Goal: Transaction & Acquisition: Purchase product/service

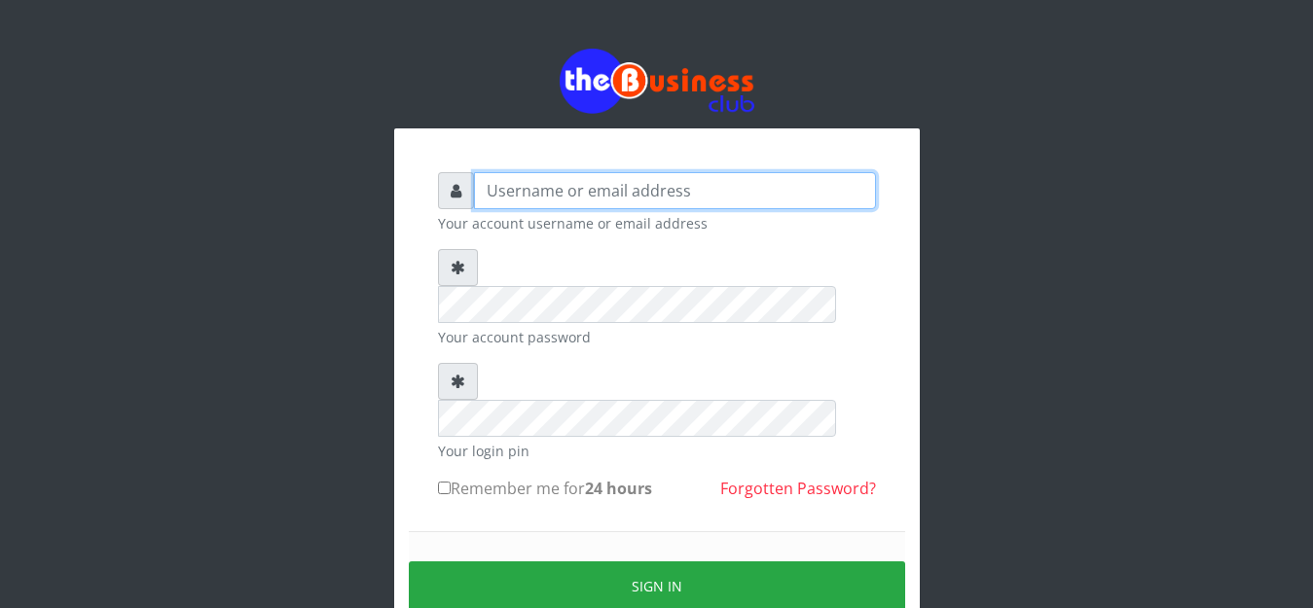
type input "golabichi"
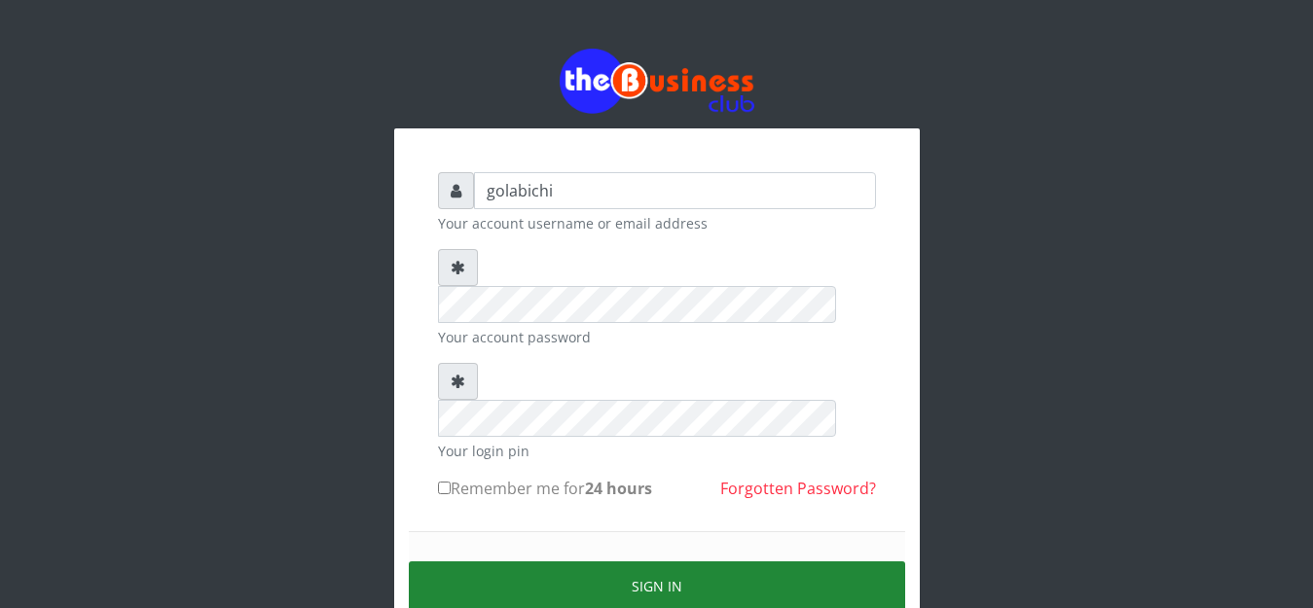
click at [695, 562] on button "Sign in" at bounding box center [657, 587] width 496 height 50
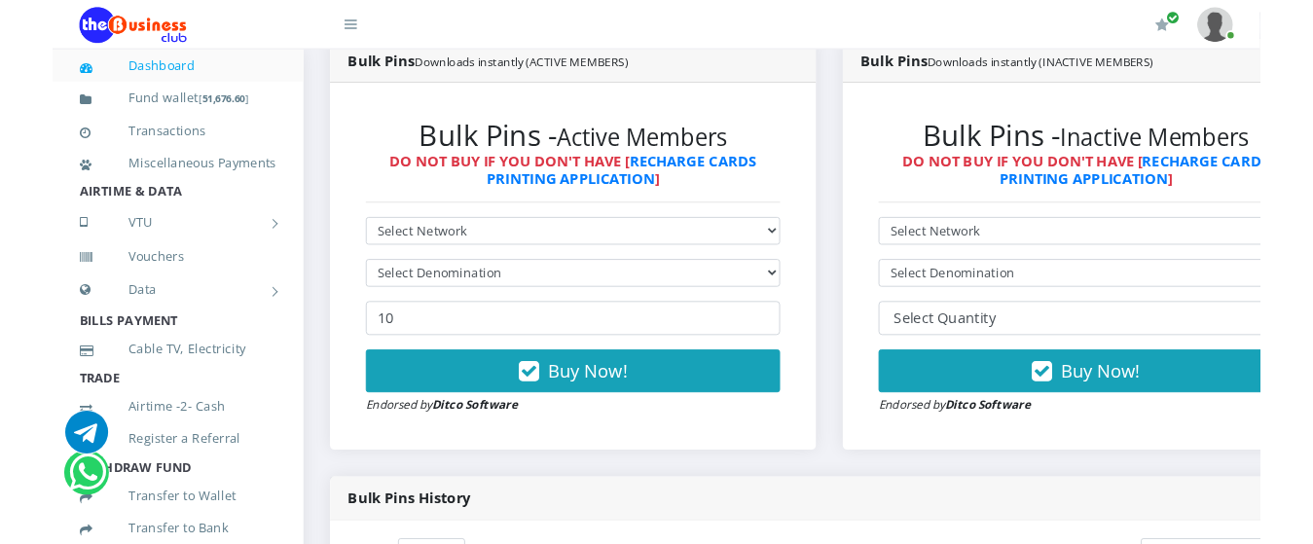
scroll to position [503, 0]
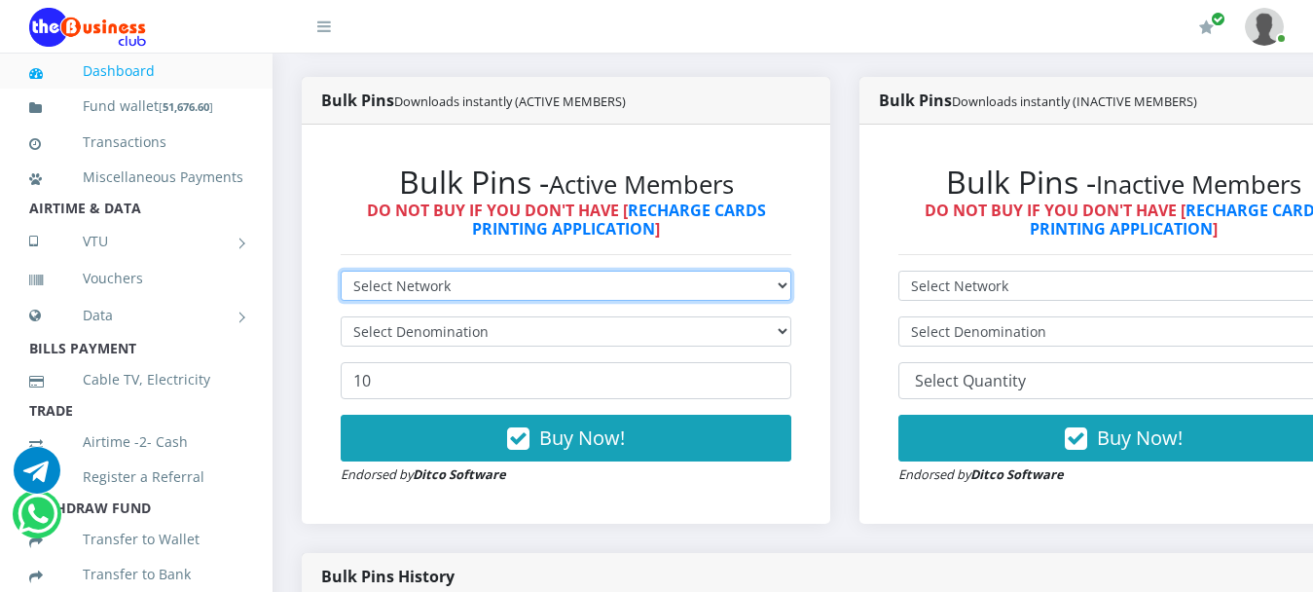
click at [791, 271] on select "Select Network MTN Globacom 9Mobile Airtel" at bounding box center [566, 286] width 451 height 30
select select "Glo"
click at [341, 271] on select "Select Network MTN Globacom 9Mobile Airtel" at bounding box center [566, 286] width 451 height 30
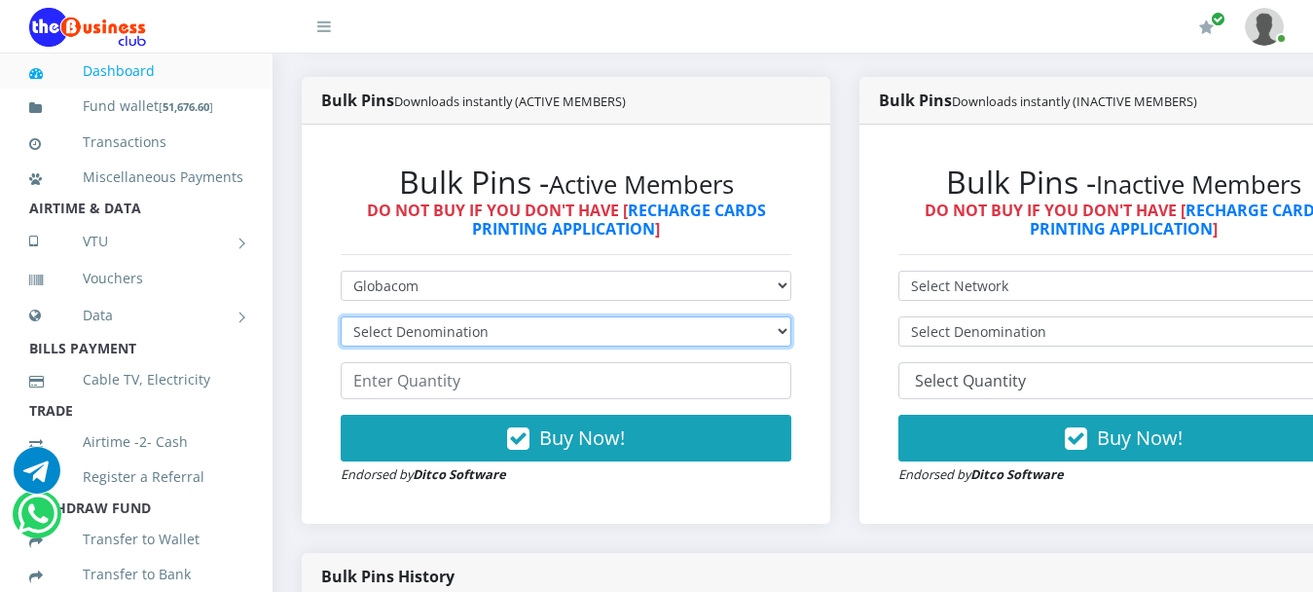
click at [652, 319] on select "Select Denomination Glo NGN100 - ₦96.45 Glo NGN200 - ₦192.90 Glo NGN500 - ₦482.…" at bounding box center [566, 331] width 451 height 30
select select "482.25-500"
click at [341, 316] on select "Select Denomination Glo NGN100 - ₦96.45 Glo NGN200 - ₦192.90 Glo NGN500 - ₦482.…" at bounding box center [566, 331] width 451 height 30
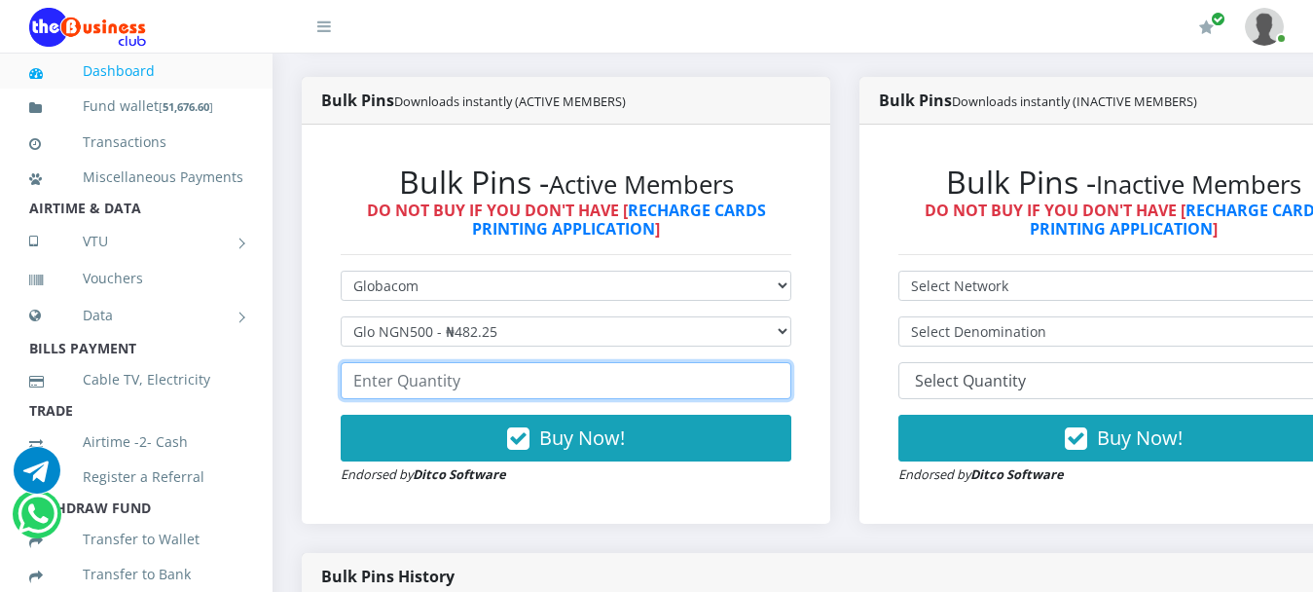
click at [601, 364] on input "number" at bounding box center [566, 380] width 451 height 37
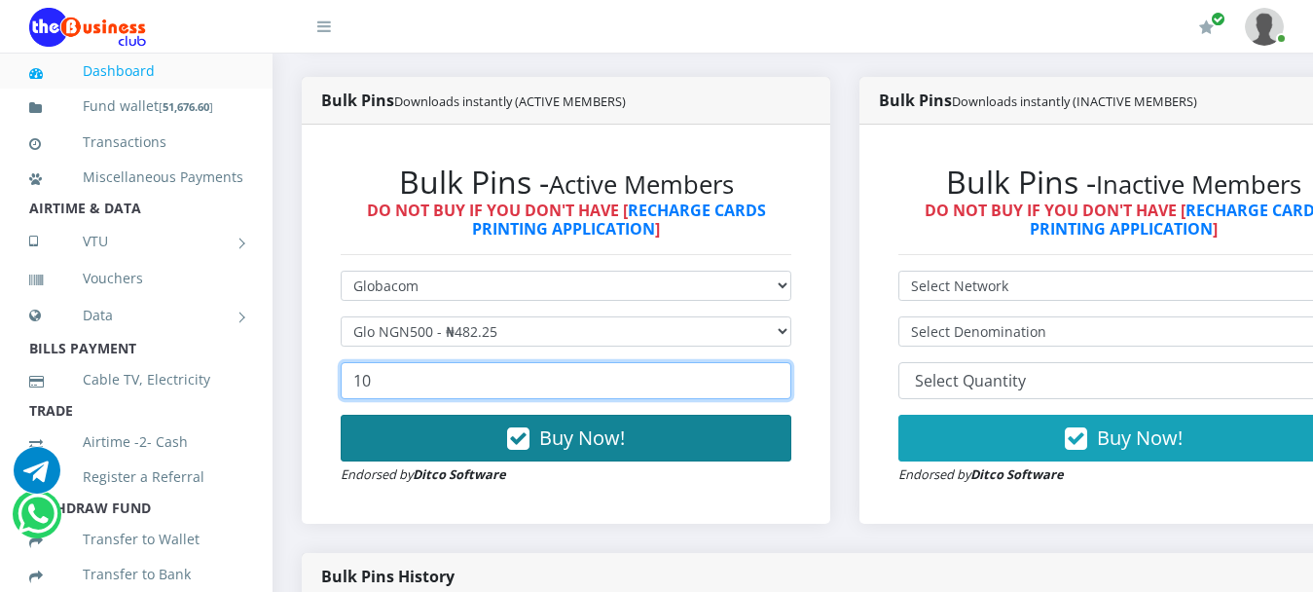
type input "10"
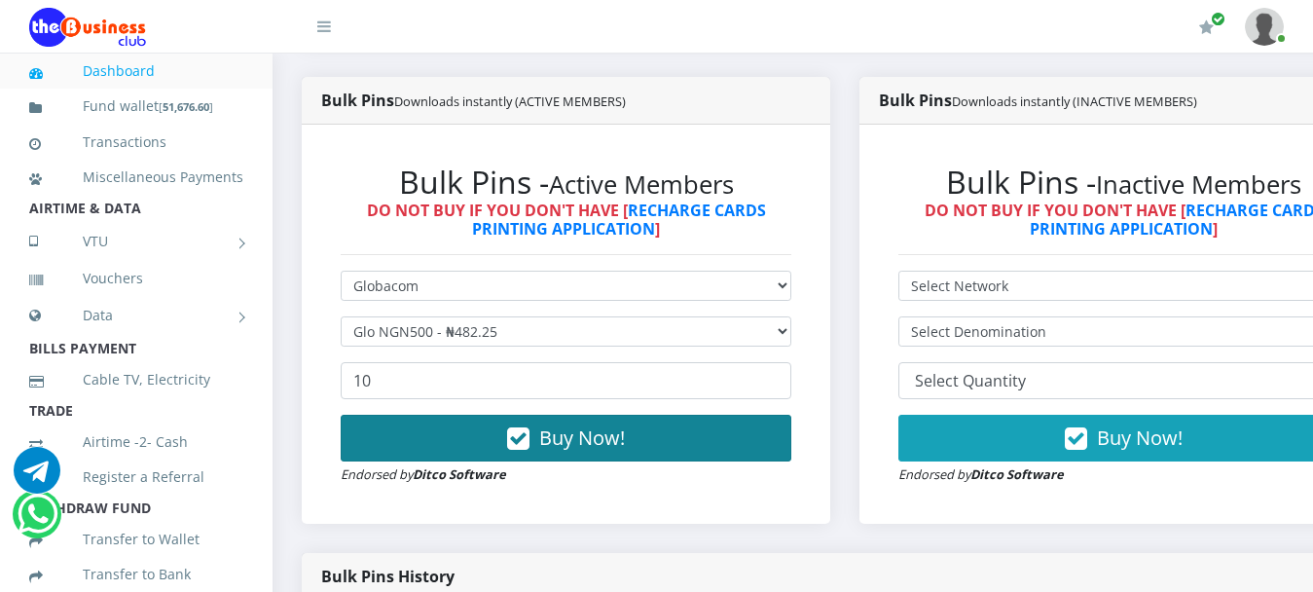
click at [582, 415] on button "Buy Now!" at bounding box center [566, 438] width 451 height 47
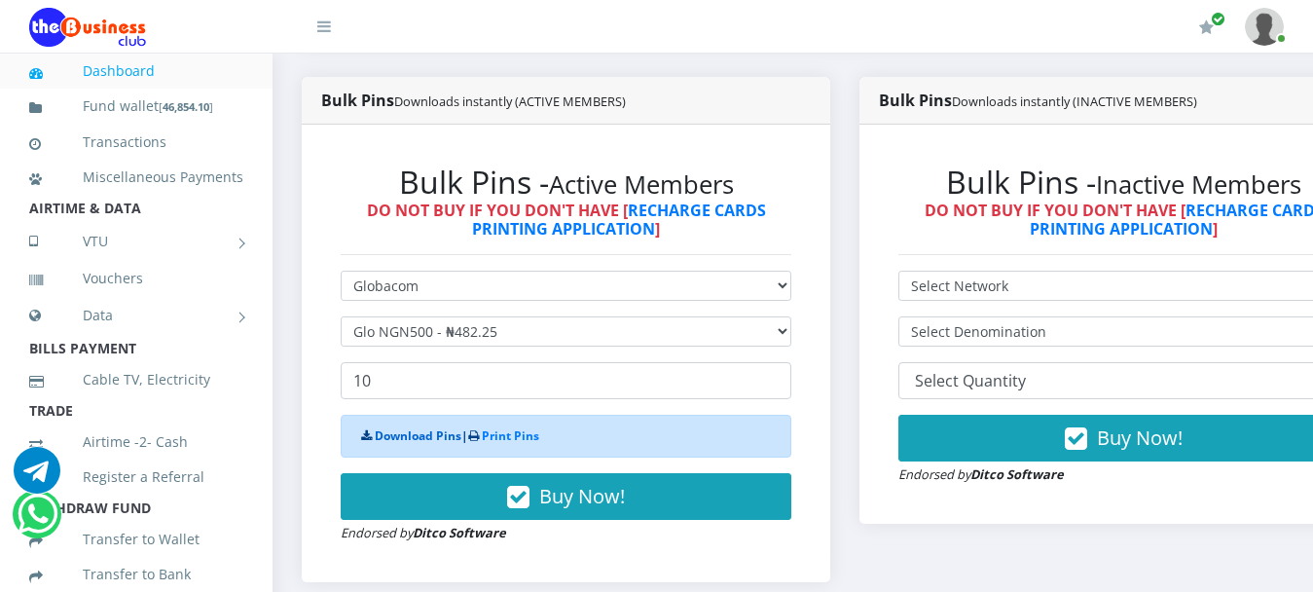
click at [414, 427] on link "Download Pins" at bounding box center [418, 435] width 87 height 17
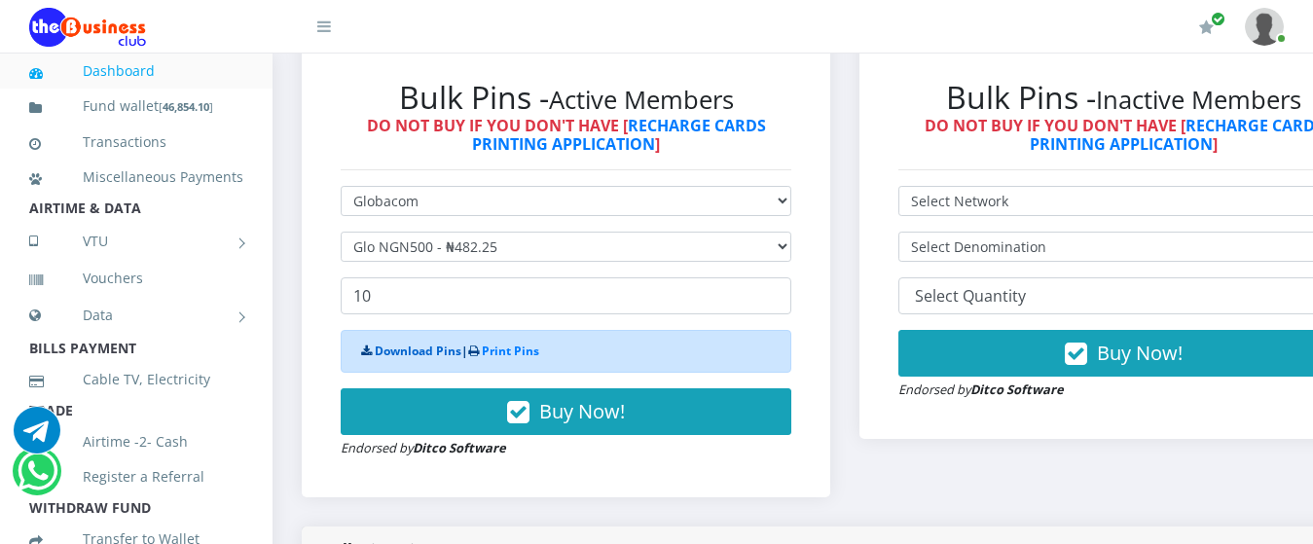
scroll to position [566, 0]
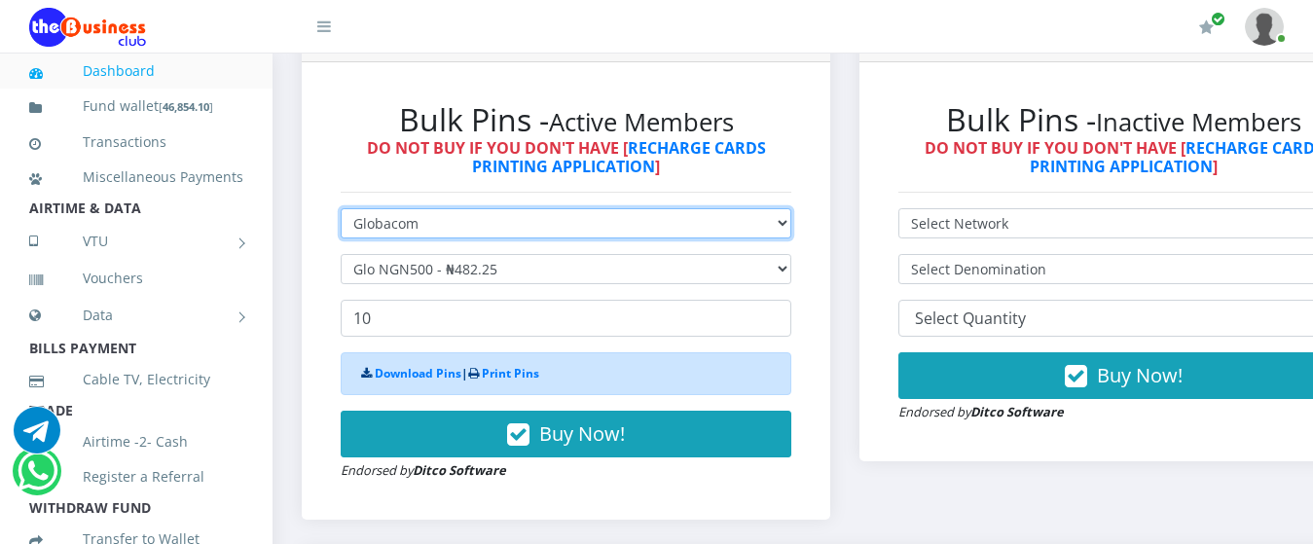
click at [791, 208] on select "Select Network MTN Globacom 9Mobile Airtel" at bounding box center [566, 223] width 451 height 30
click at [341, 208] on select "Select Network MTN Globacom 9Mobile Airtel" at bounding box center [566, 223] width 451 height 30
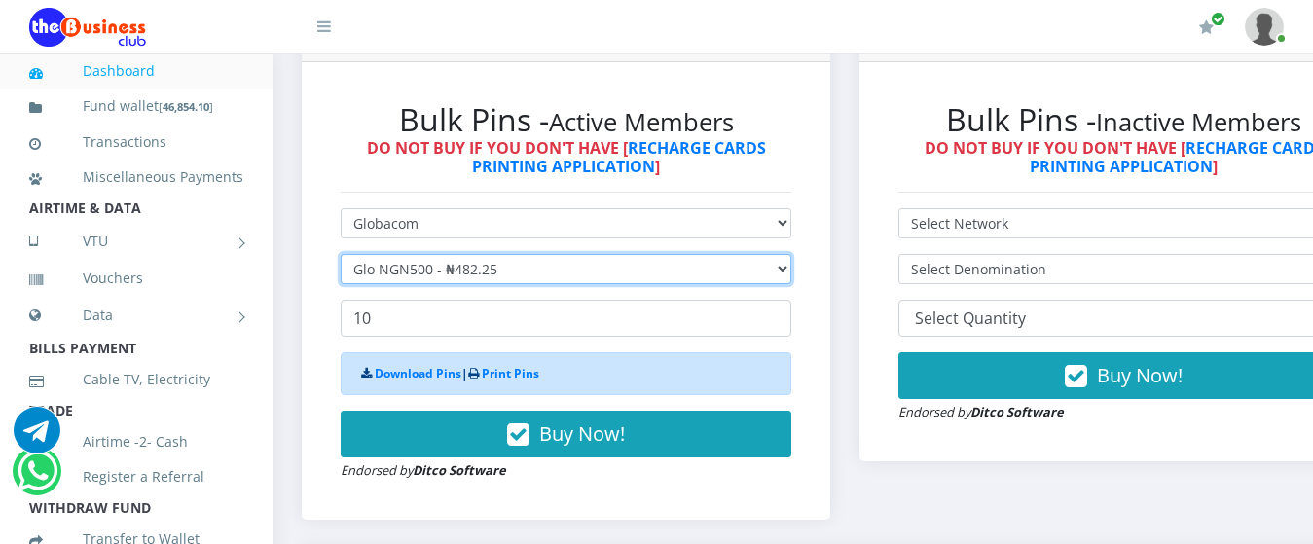
click at [724, 258] on select "Select Denomination Glo NGN100 - ₦96.45 Glo NGN200 - ₦192.90 Glo NGN500 - ₦482.…" at bounding box center [566, 269] width 451 height 30
select select "192.9-200"
click at [341, 254] on select "Select Denomination Glo NGN100 - ₦96.45 Glo NGN200 - ₦192.90 Glo NGN500 - ₦482.…" at bounding box center [566, 269] width 451 height 30
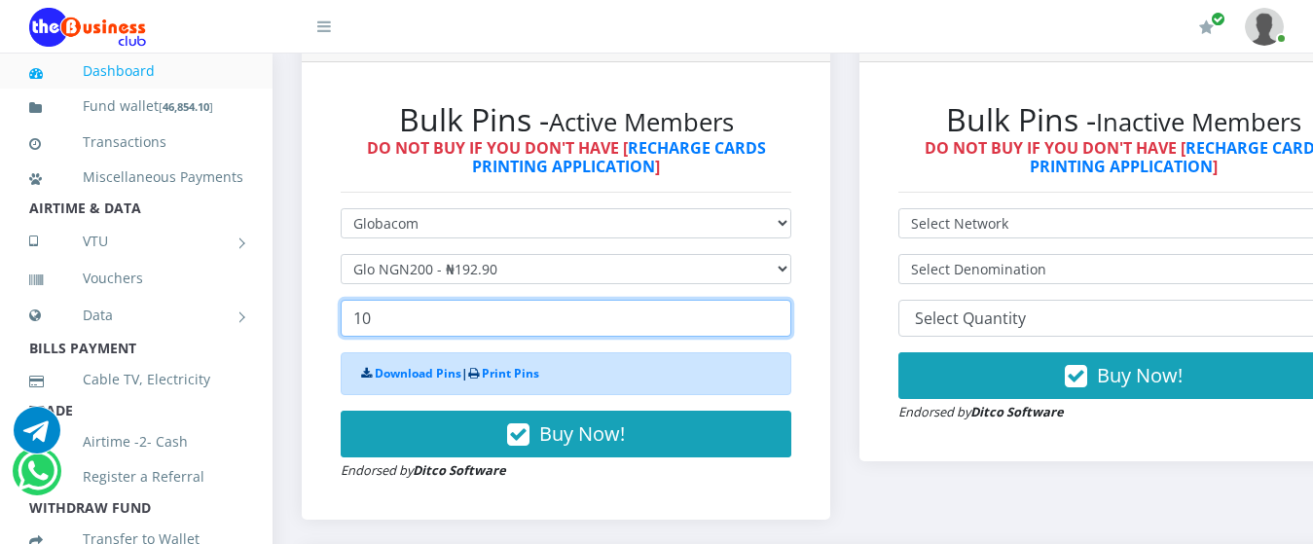
click at [592, 300] on input "10" at bounding box center [566, 318] width 451 height 37
type input "1"
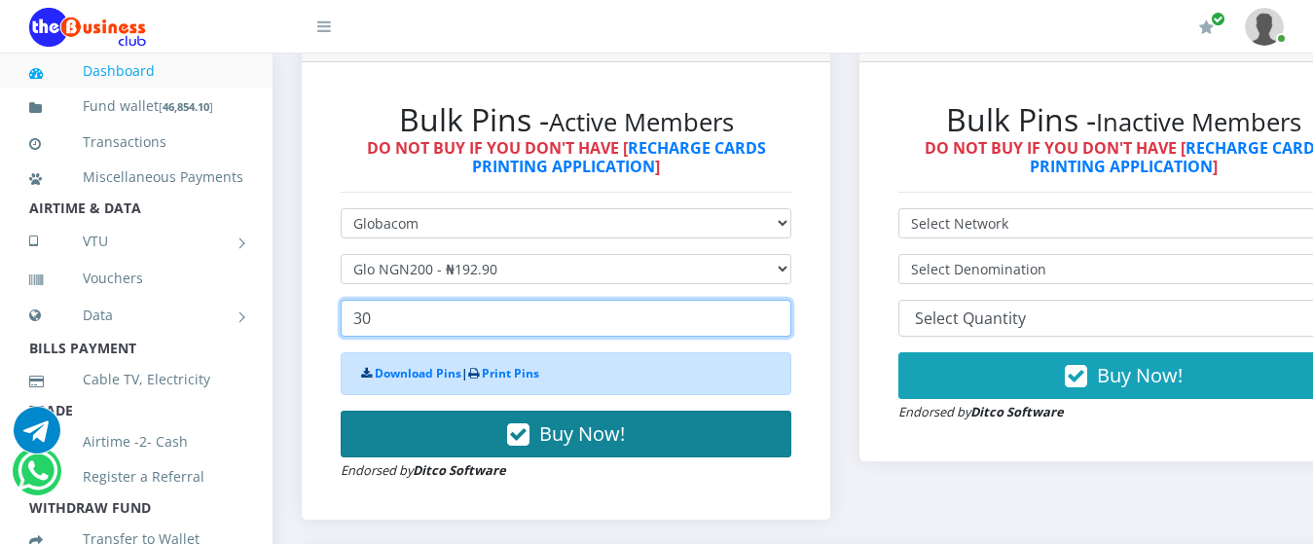
type input "30"
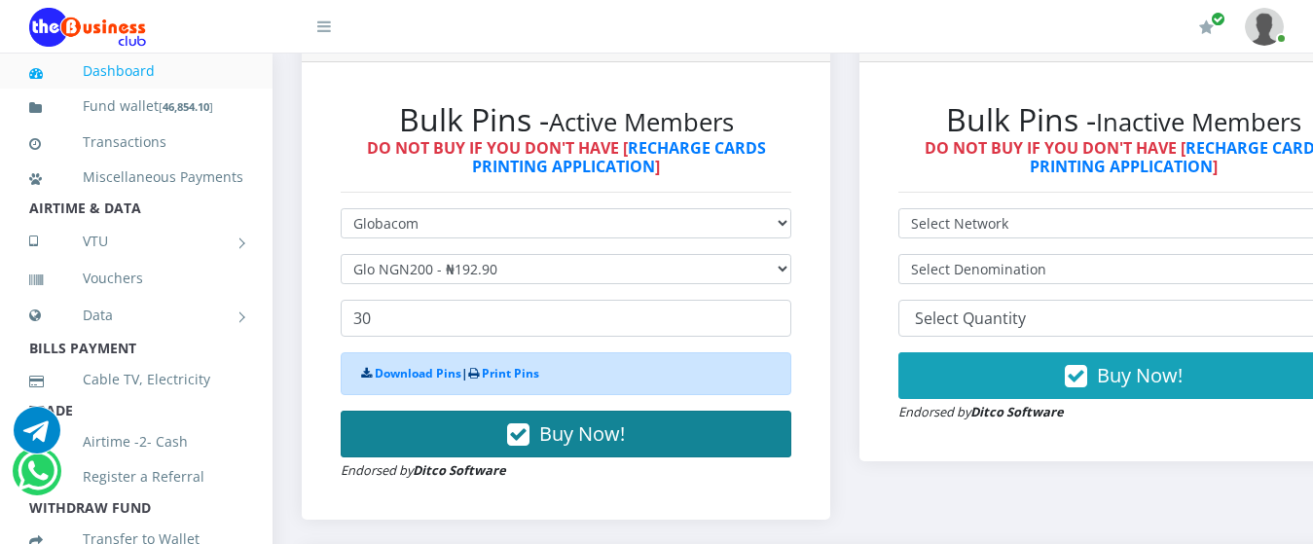
click at [565, 421] on span "Buy Now!" at bounding box center [582, 434] width 86 height 26
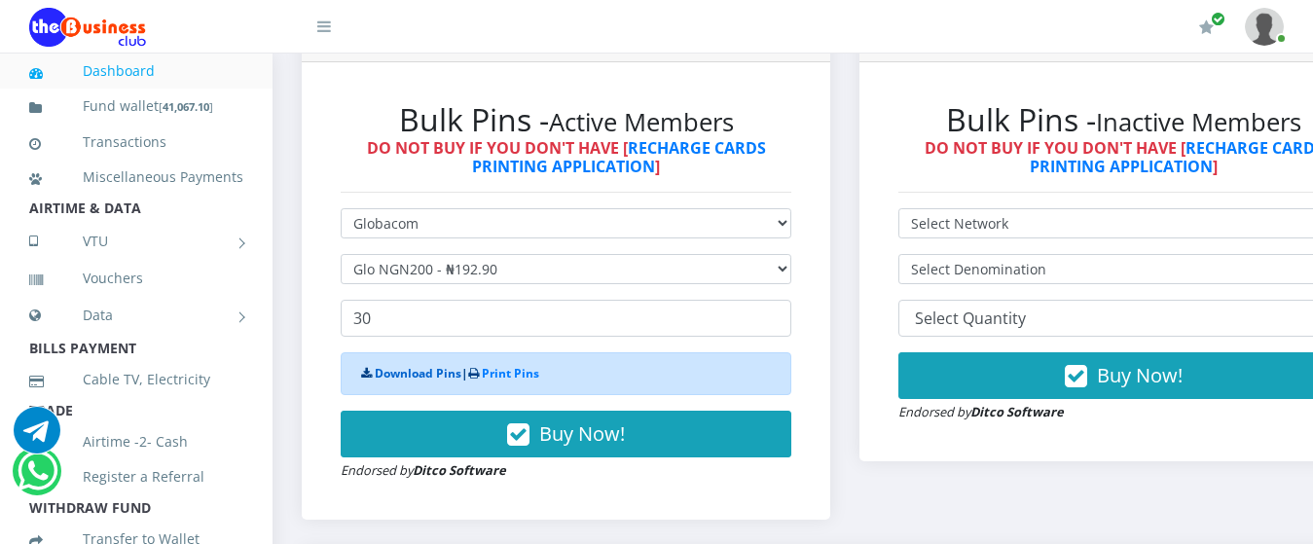
click at [398, 365] on link "Download Pins" at bounding box center [418, 373] width 87 height 17
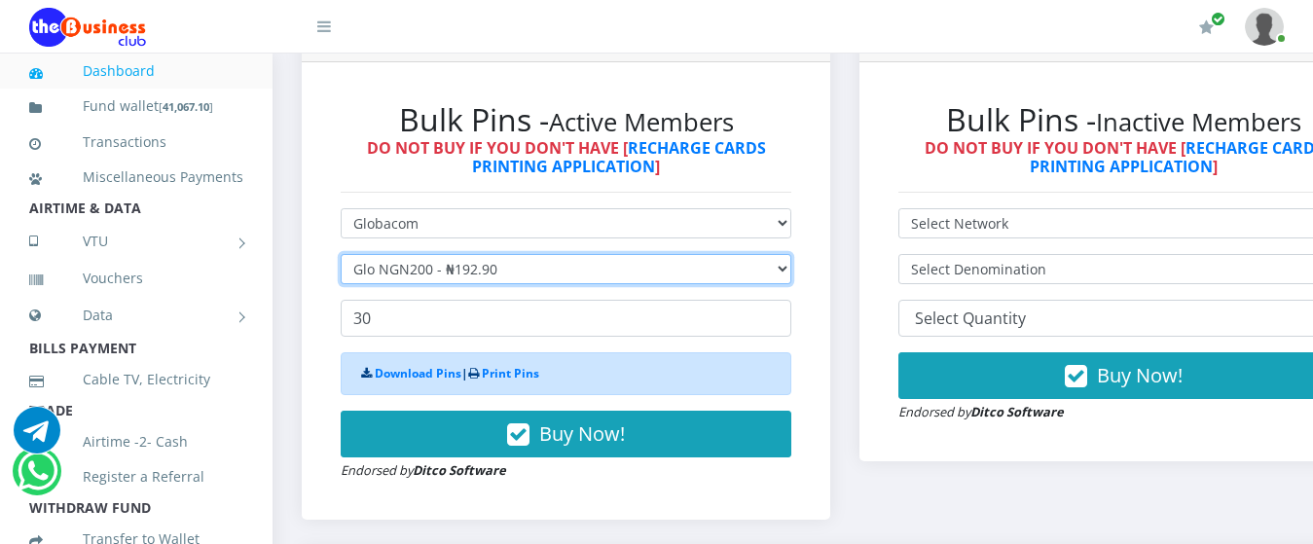
click at [417, 254] on select "Select Denomination Glo NGN100 - ₦96.45 Glo NGN200 - ₦192.90 Glo NGN500 - ₦482.…" at bounding box center [566, 269] width 451 height 30
select select "96.45-100"
click at [341, 254] on select "Select Denomination Glo NGN100 - ₦96.45 Glo NGN200 - ₦192.90 Glo NGN500 - ₦482.…" at bounding box center [566, 269] width 451 height 30
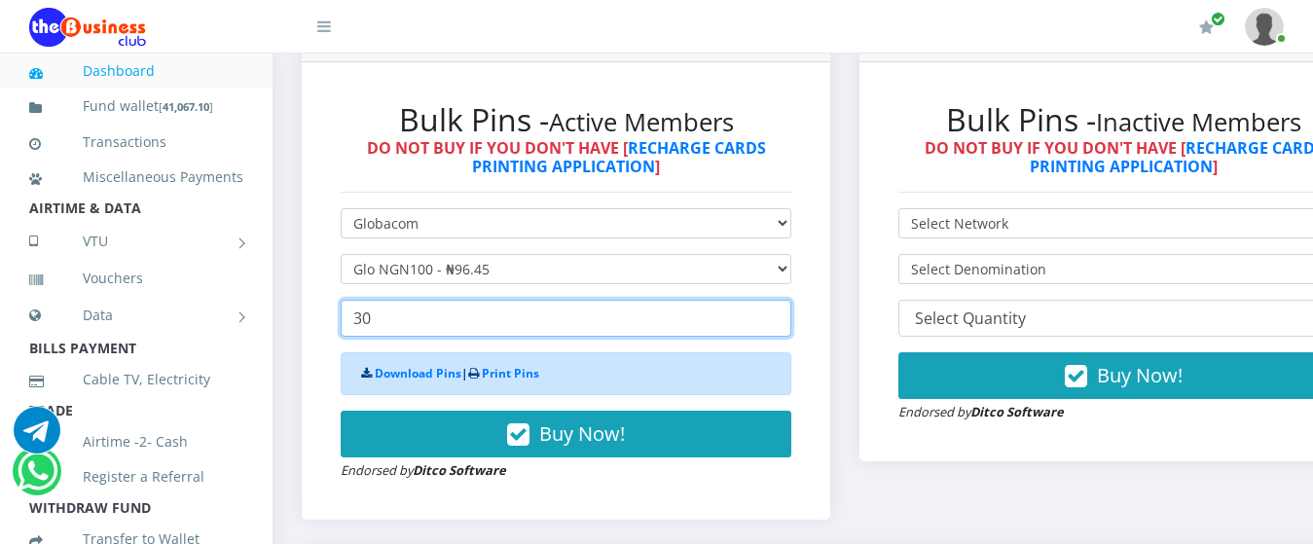
click at [454, 300] on input "30" at bounding box center [566, 318] width 451 height 37
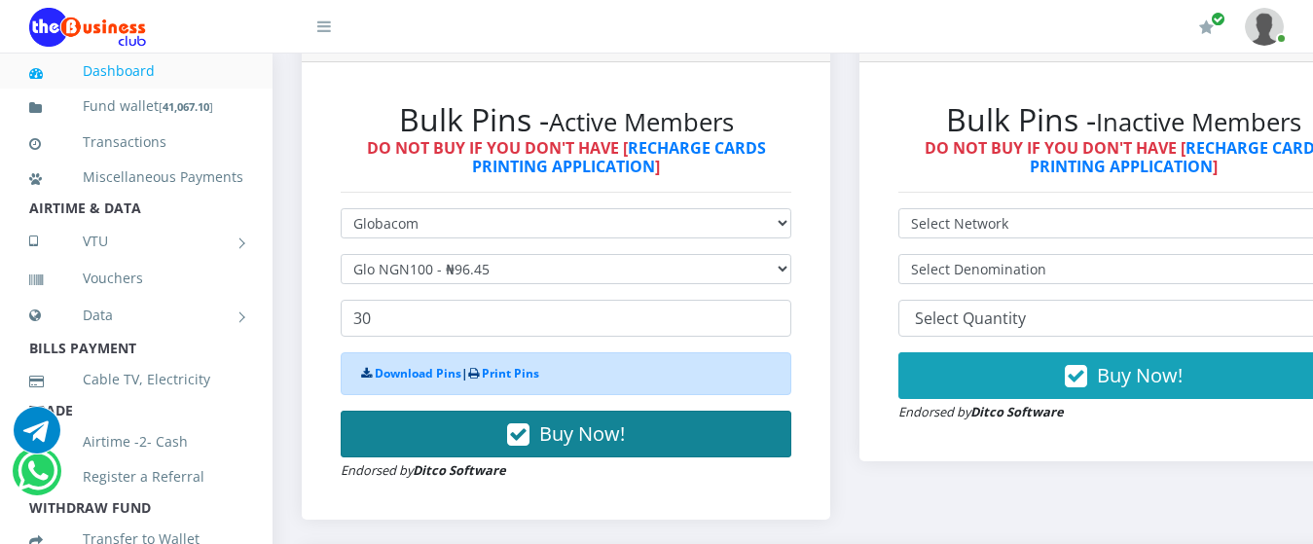
click at [416, 411] on button "Buy Now!" at bounding box center [566, 434] width 451 height 47
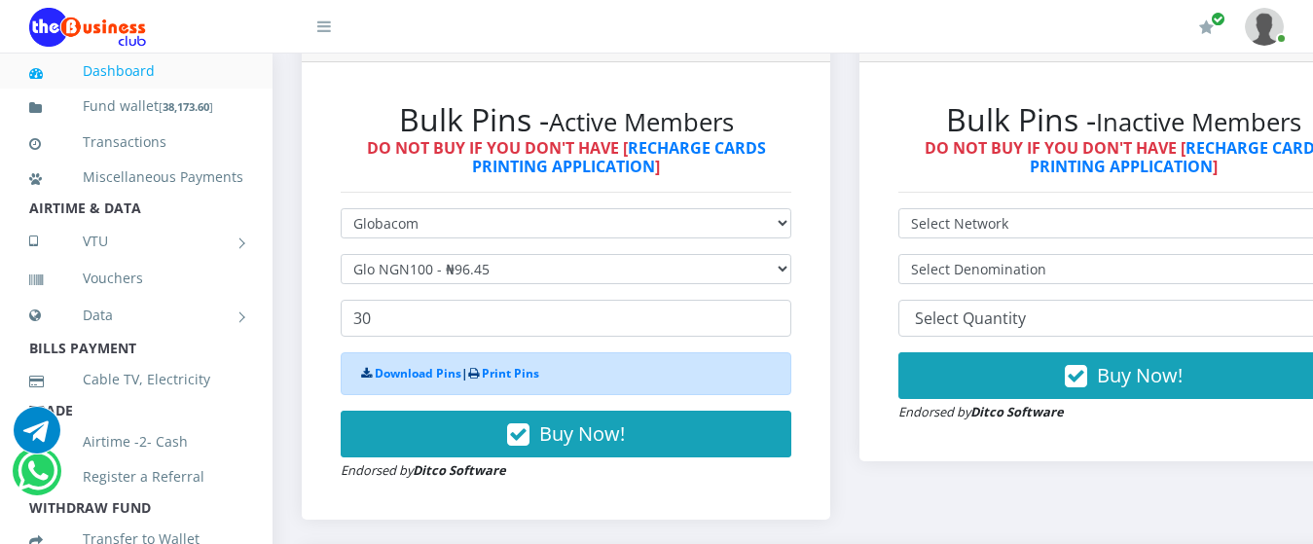
click at [372, 365] on strong "Download Pins | Print Pins" at bounding box center [450, 373] width 178 height 17
click at [384, 365] on link "Download Pins" at bounding box center [418, 373] width 87 height 17
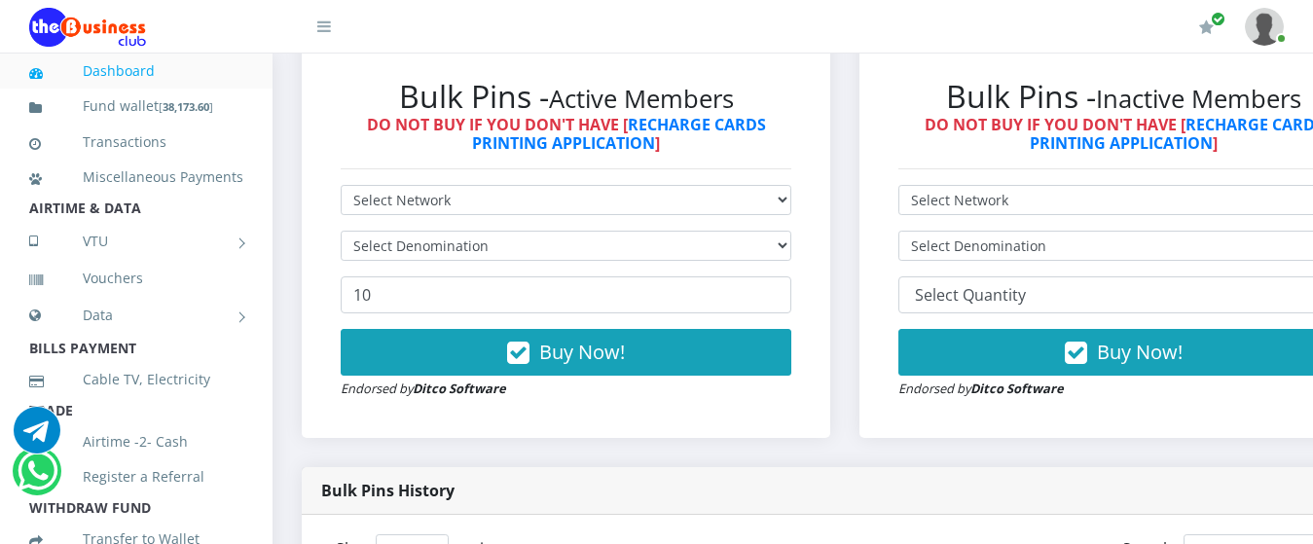
scroll to position [572, 0]
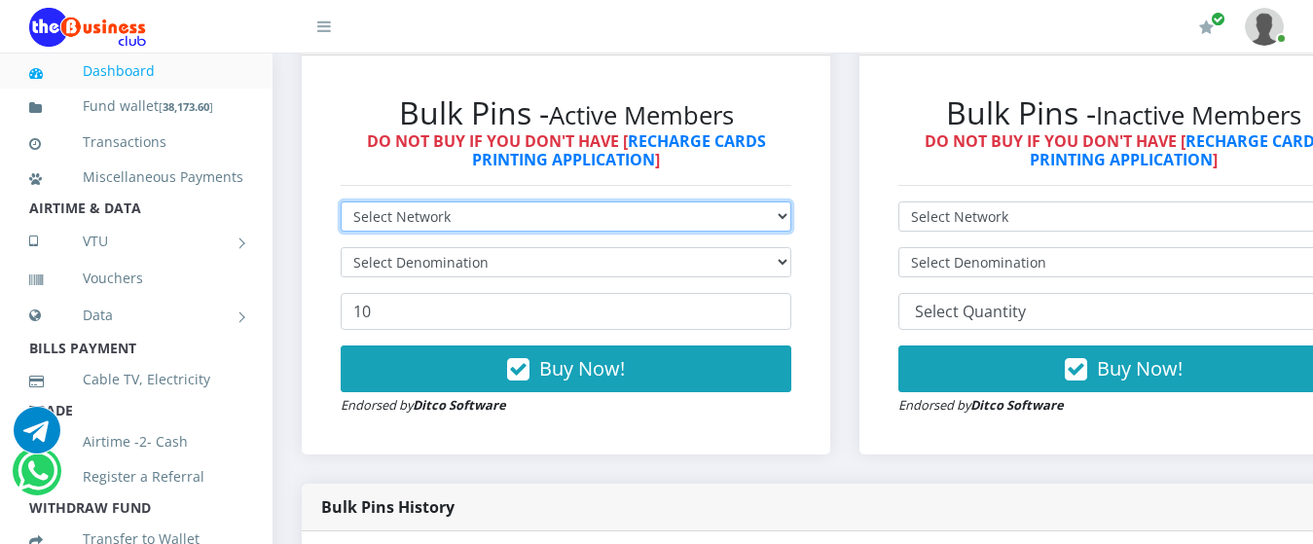
click at [791, 201] on select "Select Network MTN Globacom 9Mobile Airtel" at bounding box center [566, 216] width 451 height 30
select select "MTN"
click at [341, 201] on select "Select Network MTN Globacom 9Mobile Airtel" at bounding box center [566, 216] width 451 height 30
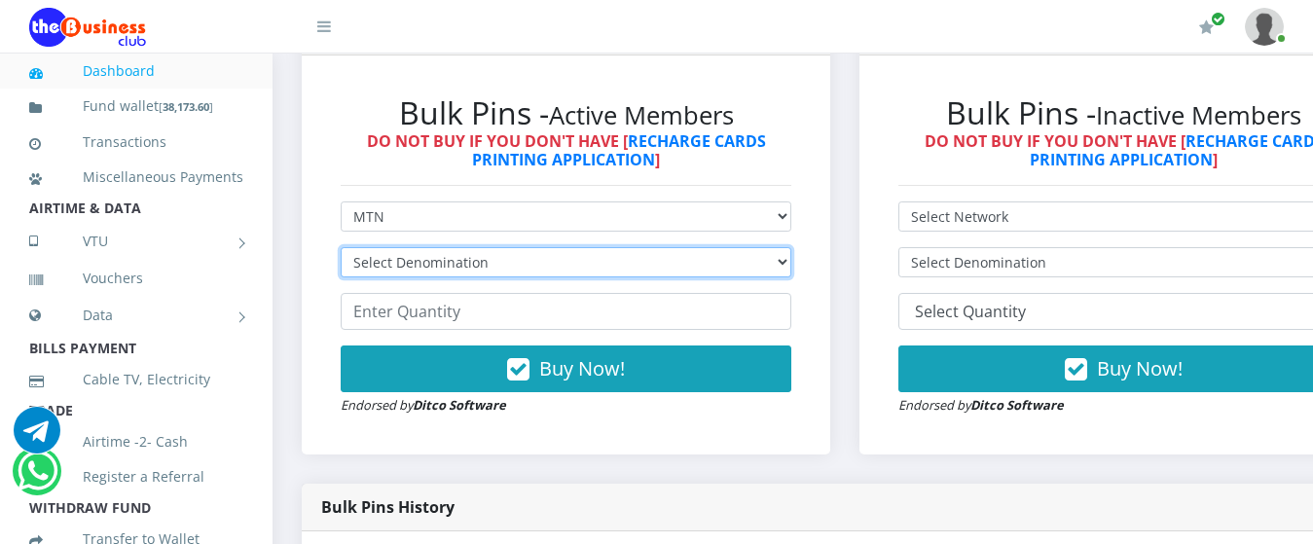
click at [688, 247] on select "Select Denomination MTN NGN100 - ₦96.94 MTN NGN200 - ₦193.88 MTN NGN400 - ₦387.…" at bounding box center [566, 262] width 451 height 30
select select "484.7-500"
click at [341, 247] on select "Select Denomination MTN NGN100 - ₦96.94 MTN NGN200 - ₦193.88 MTN NGN400 - ₦387.…" at bounding box center [566, 262] width 451 height 30
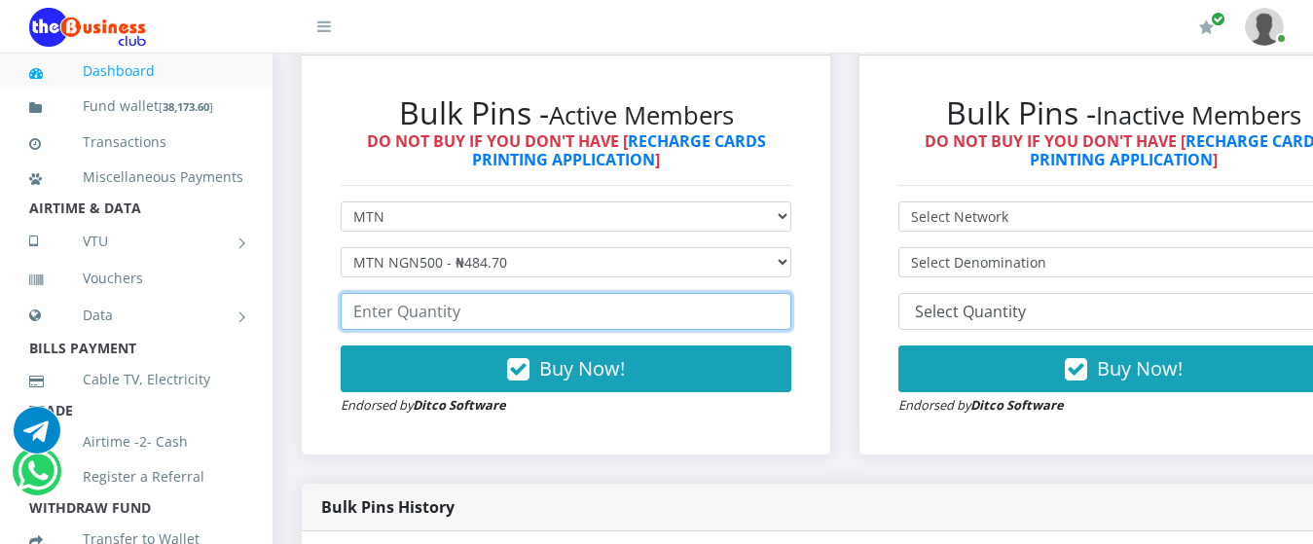
click at [629, 293] on input "number" at bounding box center [566, 311] width 451 height 37
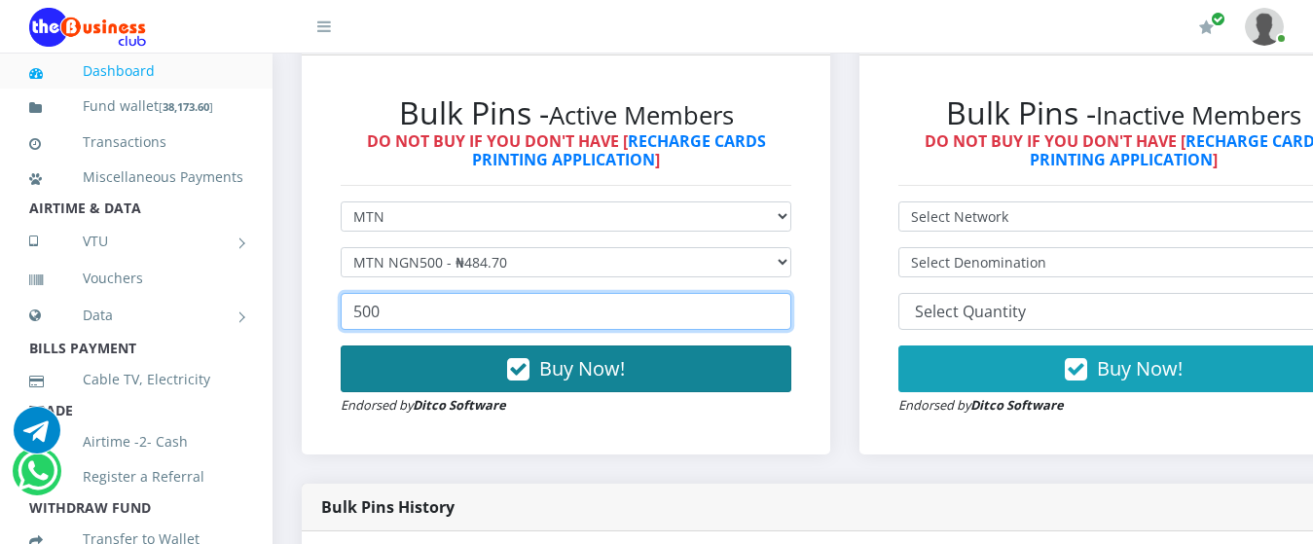
type input "500"
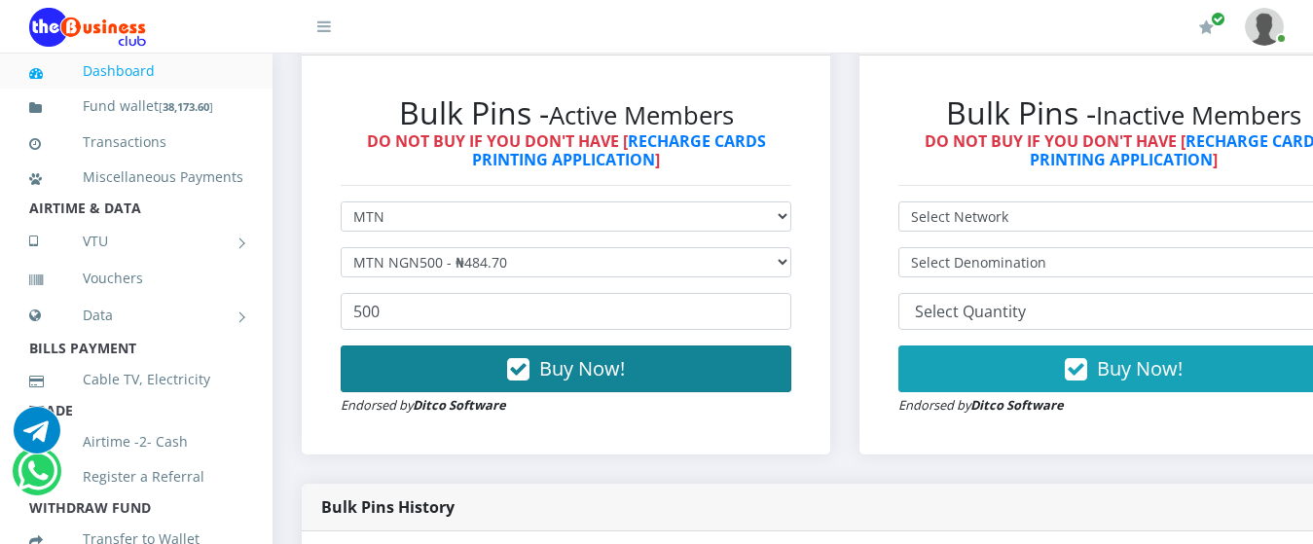
click at [514, 348] on button "Buy Now!" at bounding box center [566, 369] width 451 height 47
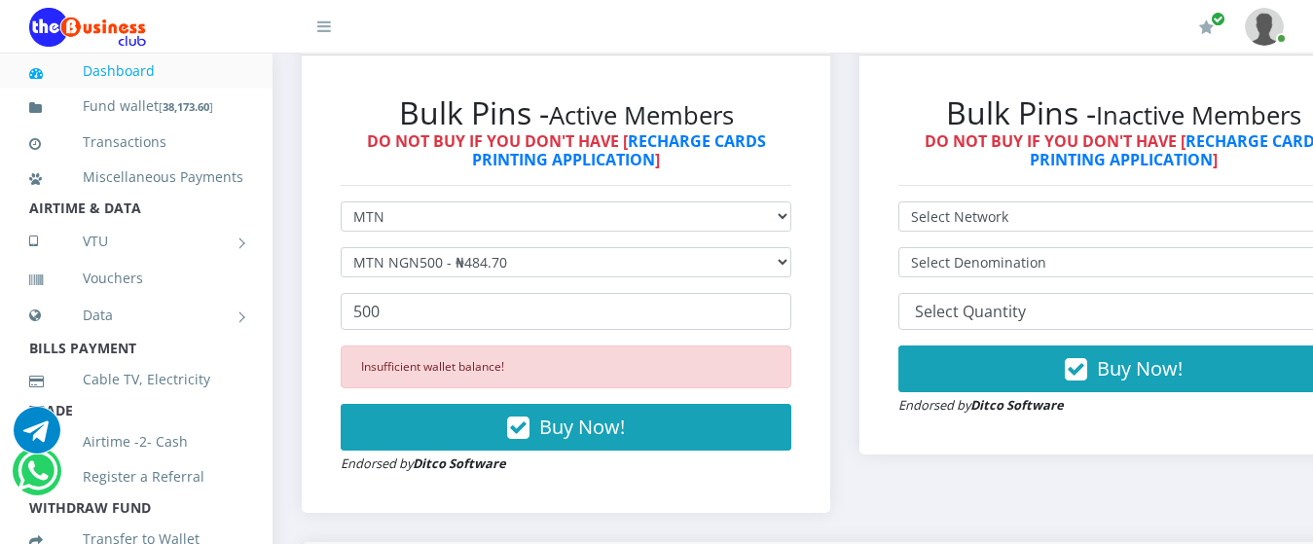
click at [528, 351] on div "Insufficient wallet balance!" at bounding box center [566, 367] width 451 height 43
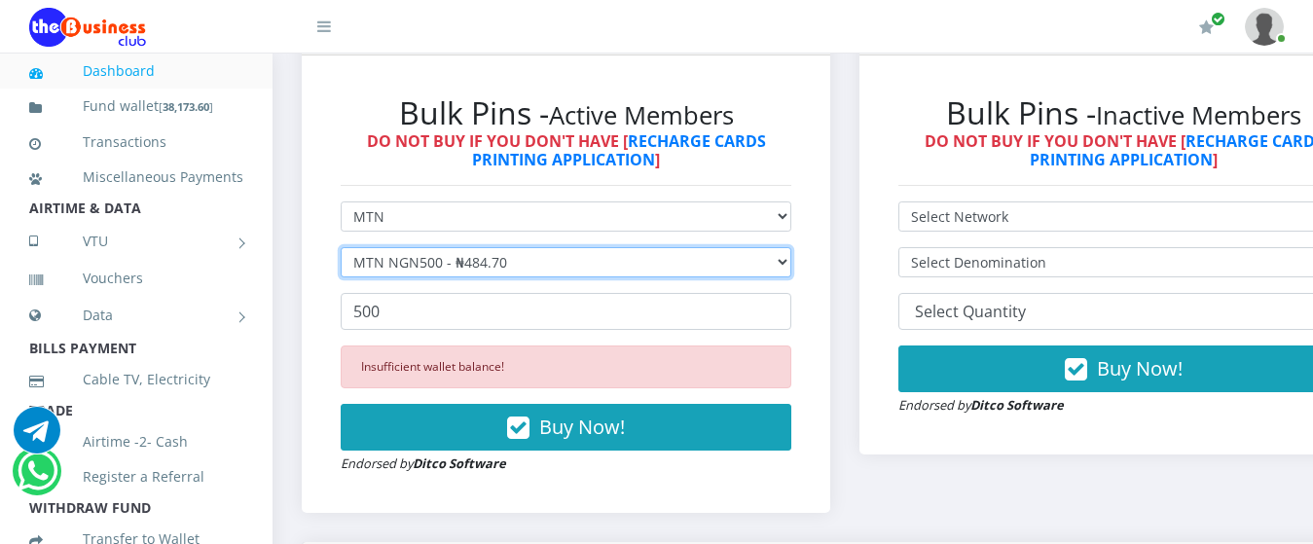
click at [517, 247] on select "Select Denomination MTN NGN100 - ₦96.94 MTN NGN200 - ₦193.88 MTN NGN400 - ₦387.…" at bounding box center [566, 262] width 451 height 30
select select "193.88-200"
click at [341, 247] on select "Select Denomination MTN NGN100 - ₦96.94 MTN NGN200 - ₦193.88 MTN NGN400 - ₦387.…" at bounding box center [566, 262] width 451 height 30
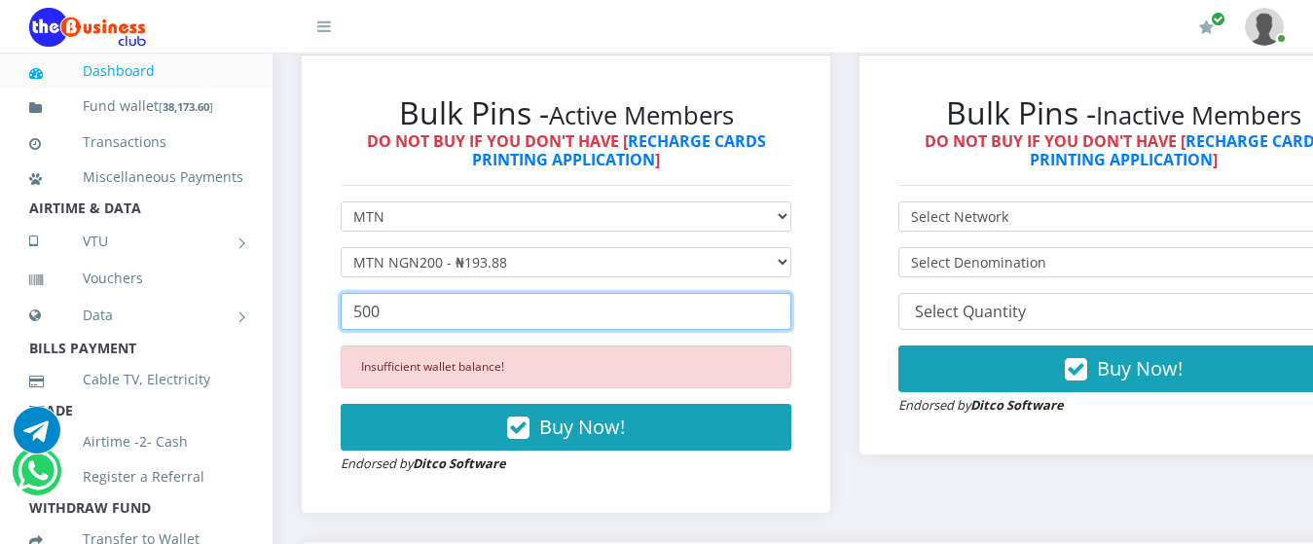
click at [498, 293] on input "500" at bounding box center [566, 311] width 451 height 37
type input "5"
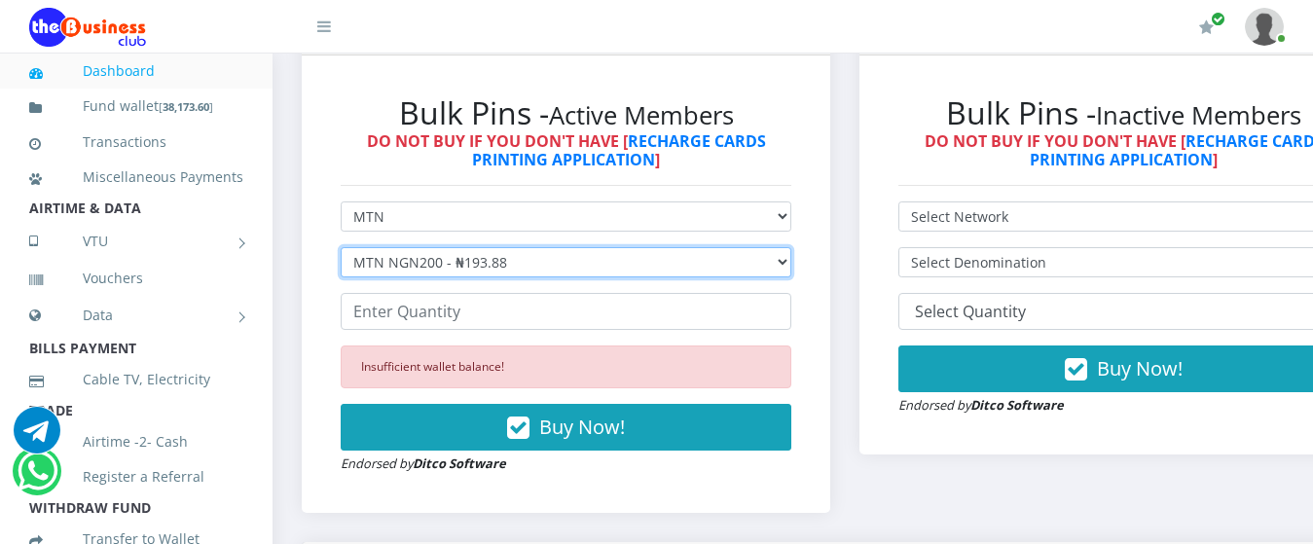
click at [504, 249] on select "Select Denomination MTN NGN100 - ₦96.94 MTN NGN200 - ₦193.88 MTN NGN400 - ₦387.…" at bounding box center [566, 262] width 451 height 30
select select "484.7-500"
click at [341, 247] on select "Select Denomination MTN NGN100 - ₦96.94 MTN NGN200 - ₦193.88 MTN NGN400 - ₦387.…" at bounding box center [566, 262] width 451 height 30
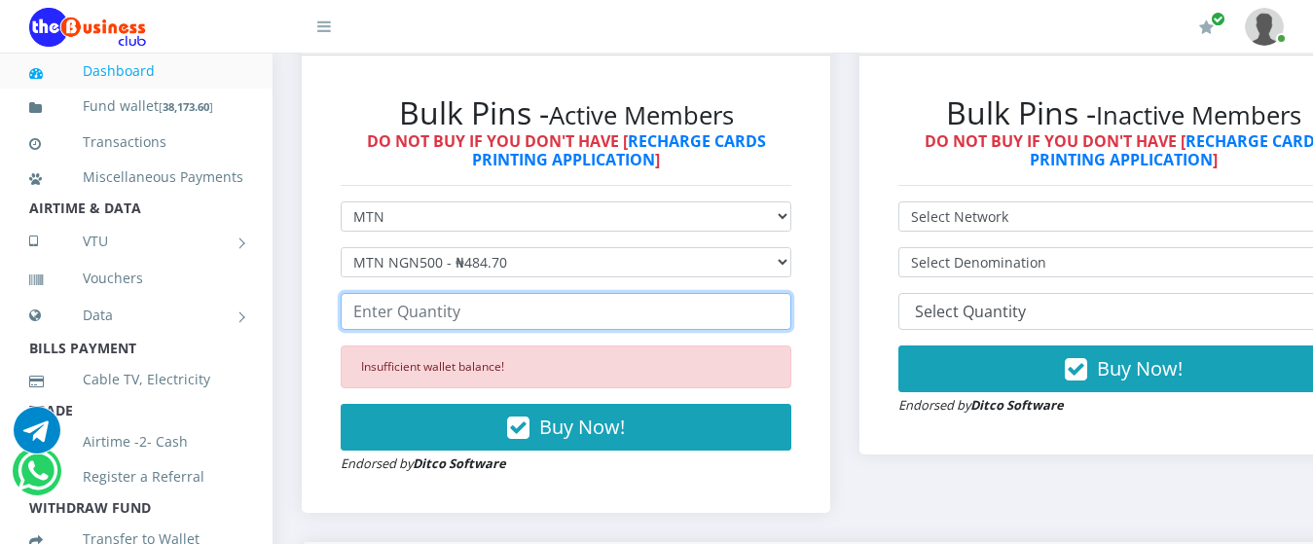
click at [495, 296] on input "number" at bounding box center [566, 311] width 451 height 37
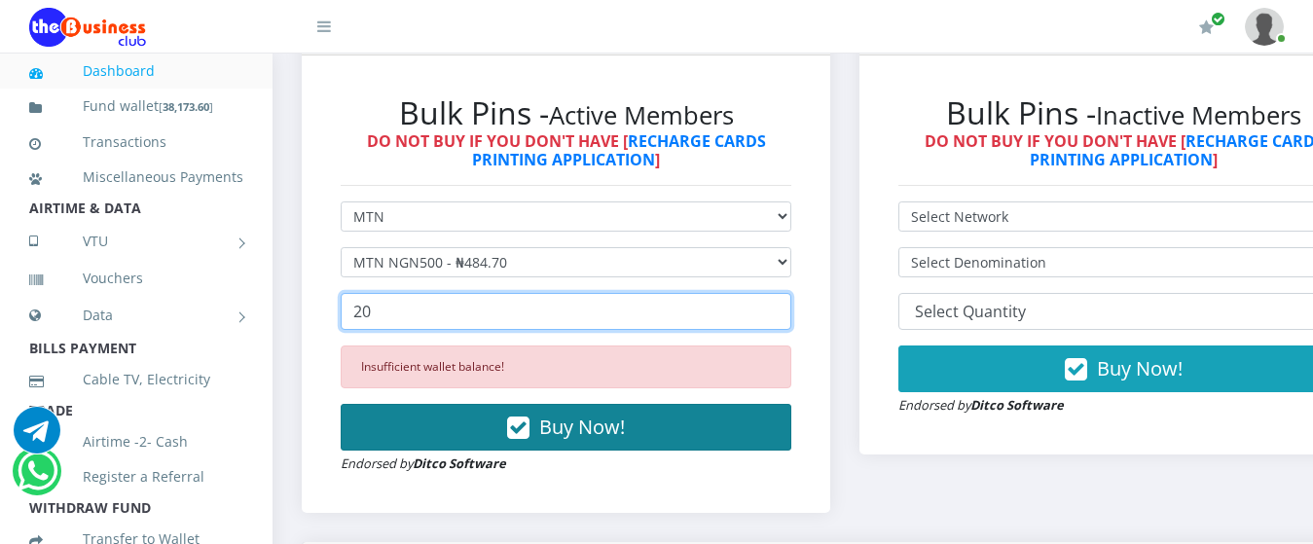
type input "20"
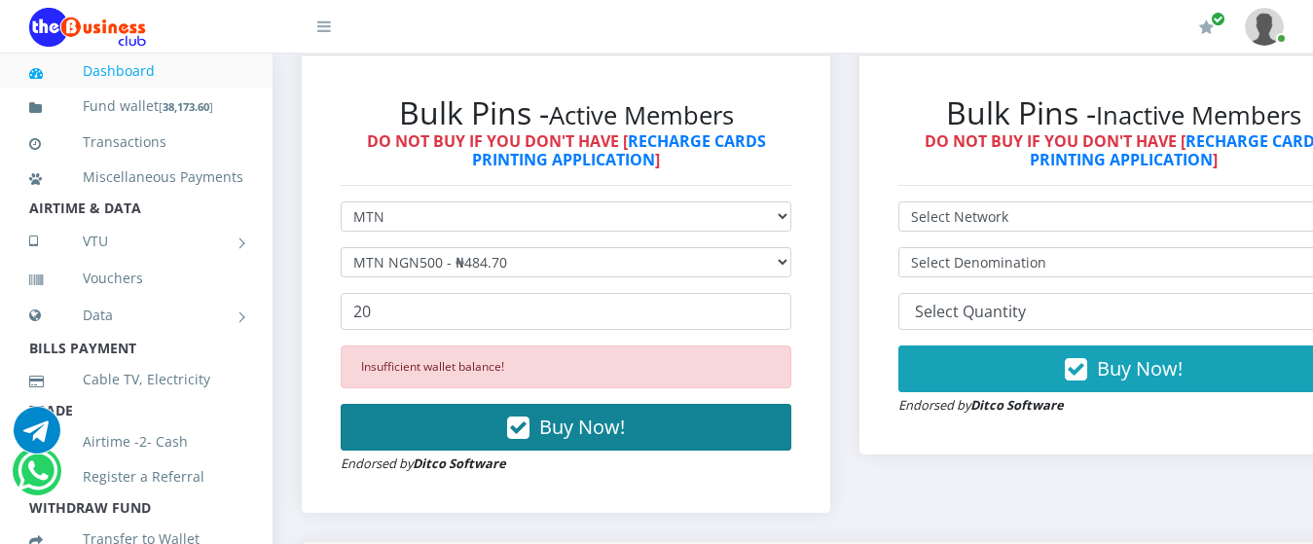
click at [421, 406] on button "Buy Now!" at bounding box center [566, 427] width 451 height 47
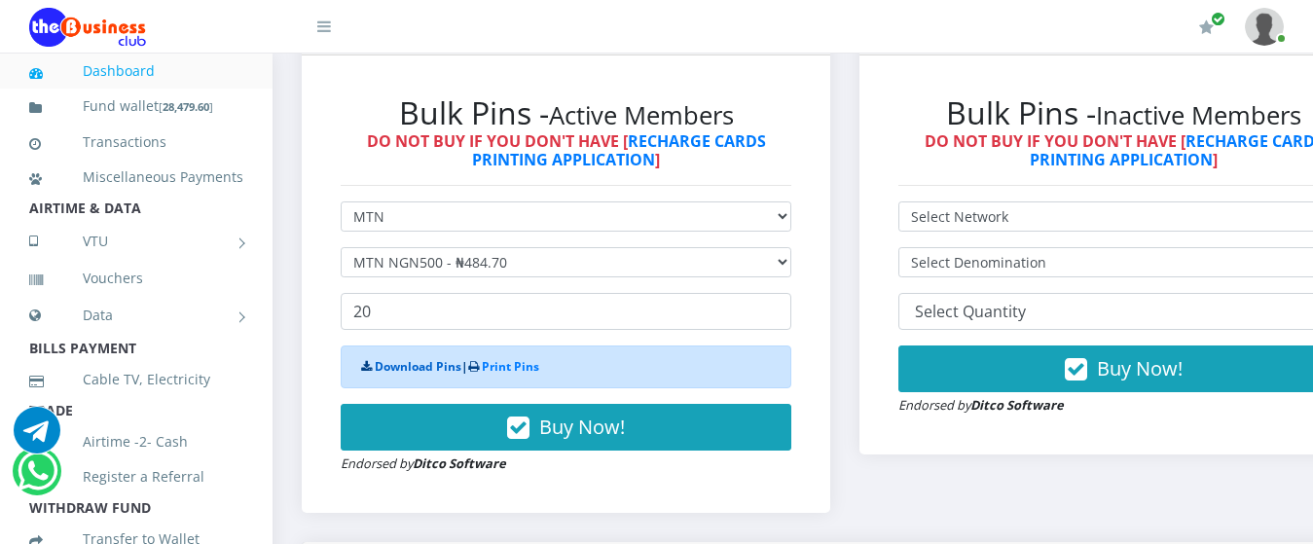
click at [398, 358] on link "Download Pins" at bounding box center [418, 366] width 87 height 17
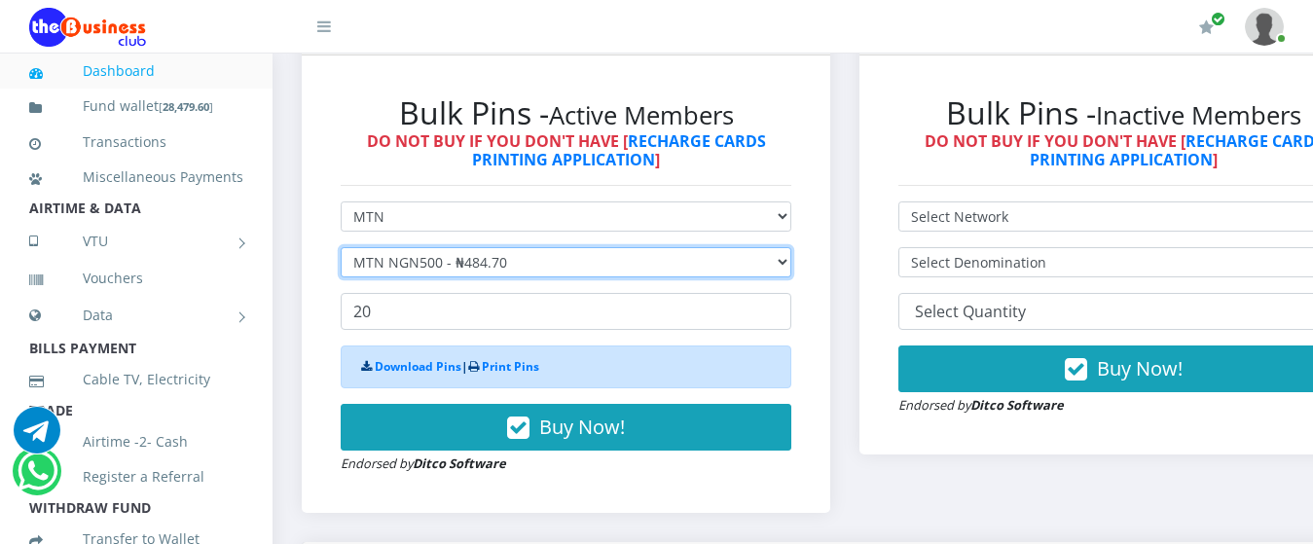
click at [432, 247] on select "Select Denomination MTN NGN100 - ₦96.94 MTN NGN200 - ₦193.88 MTN NGN400 - ₦387.…" at bounding box center [566, 262] width 451 height 30
select select "193.88-200"
click at [341, 247] on select "Select Denomination MTN NGN100 - ₦96.94 MTN NGN200 - ₦193.88 MTN NGN400 - ₦387.…" at bounding box center [566, 262] width 451 height 30
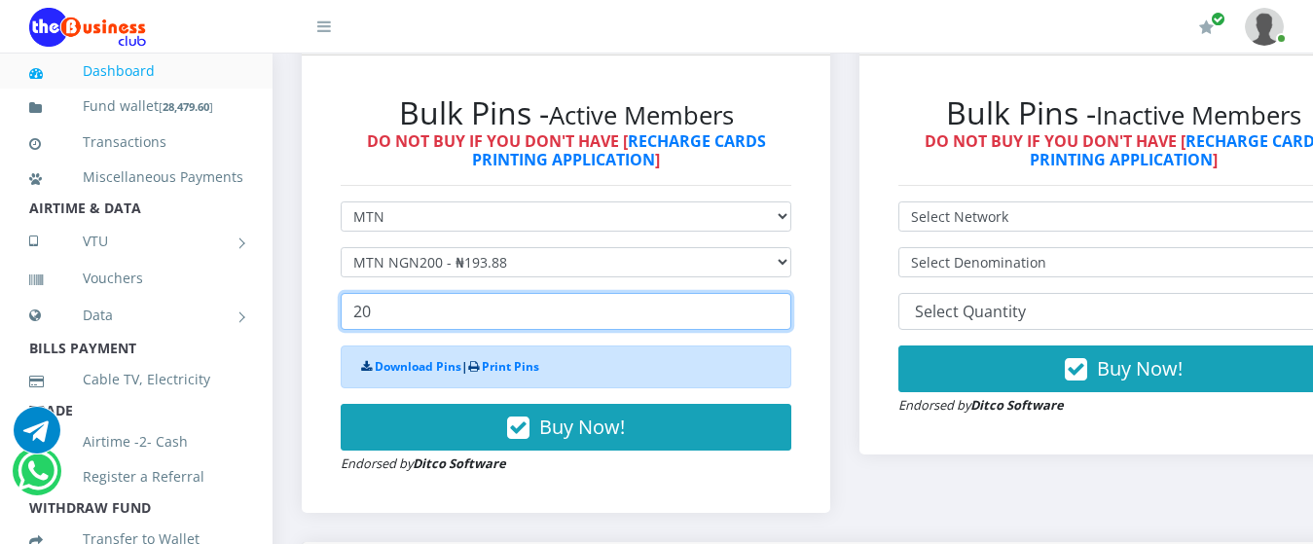
click at [416, 293] on input "20" at bounding box center [566, 311] width 451 height 37
type input "2"
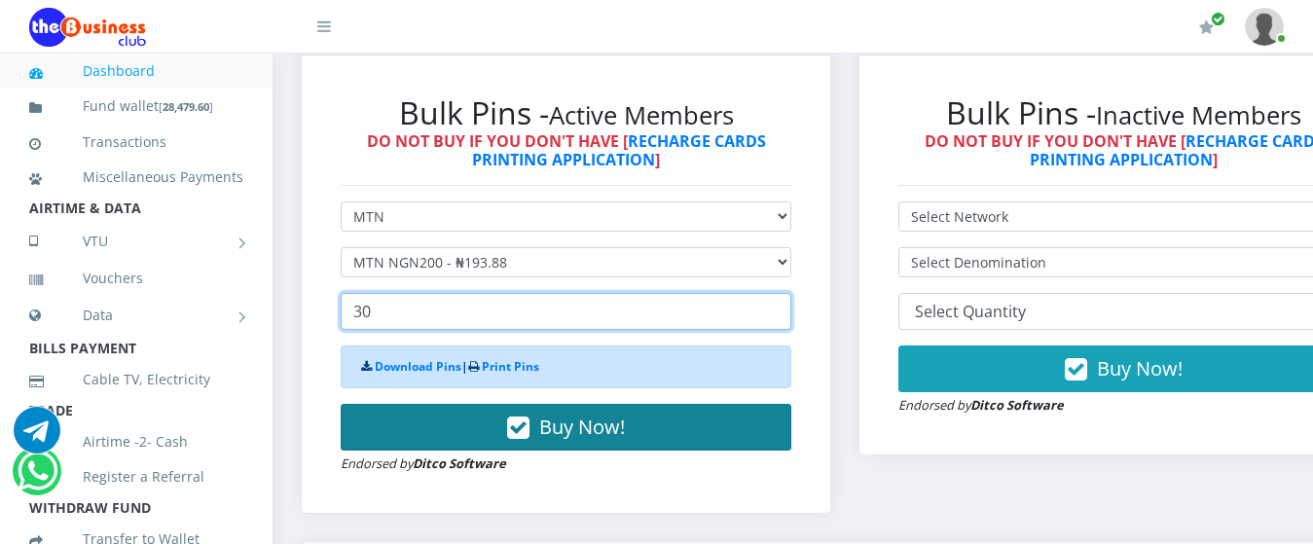
type input "30"
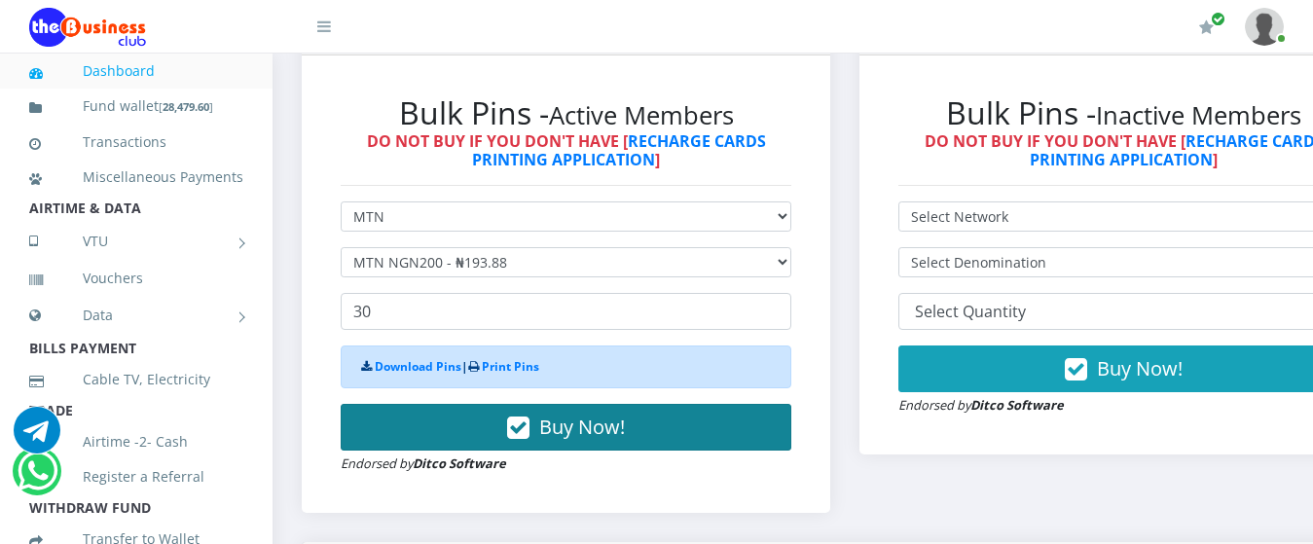
click at [416, 426] on button "Buy Now!" at bounding box center [566, 427] width 451 height 47
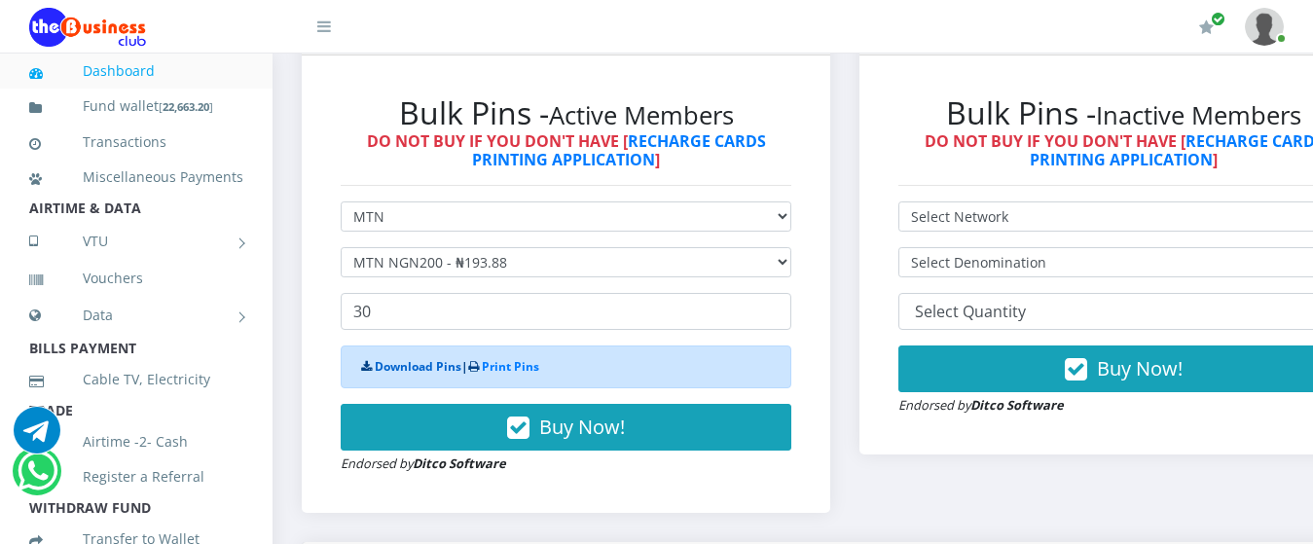
click at [406, 358] on link "Download Pins" at bounding box center [418, 366] width 87 height 17
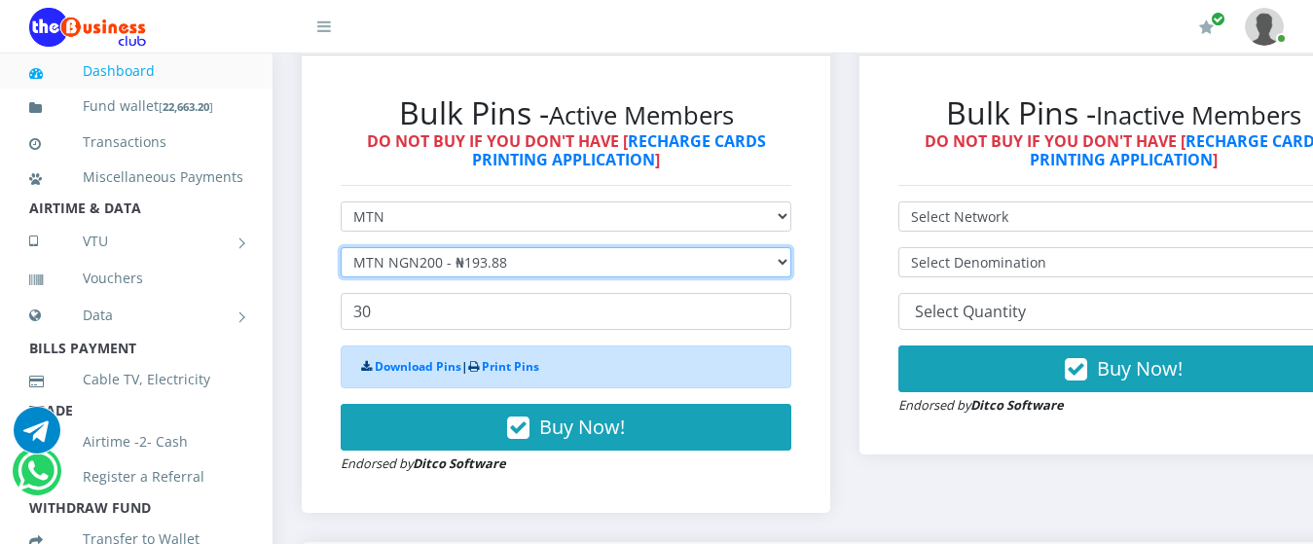
click at [462, 247] on select "Select Denomination MTN NGN100 - ₦96.94 MTN NGN200 - ₦193.88 MTN NGN400 - ₦387.…" at bounding box center [566, 262] width 451 height 30
select select "96.94-100"
click at [341, 247] on select "Select Denomination MTN NGN100 - ₦96.94 MTN NGN200 - ₦193.88 MTN NGN400 - ₦387.…" at bounding box center [566, 262] width 451 height 30
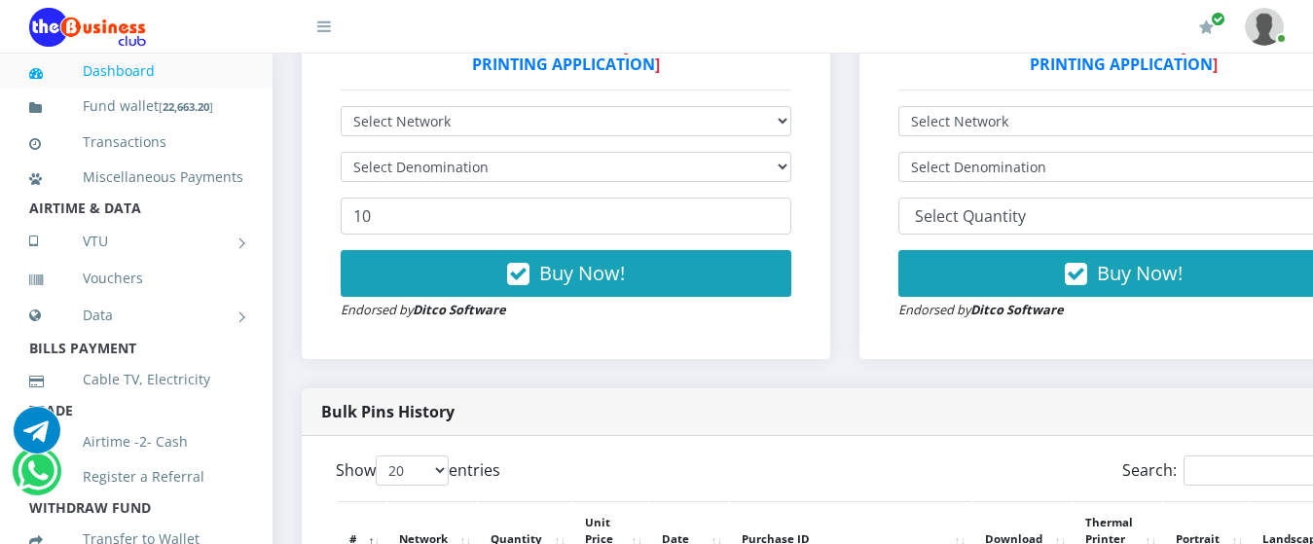
scroll to position [625, 0]
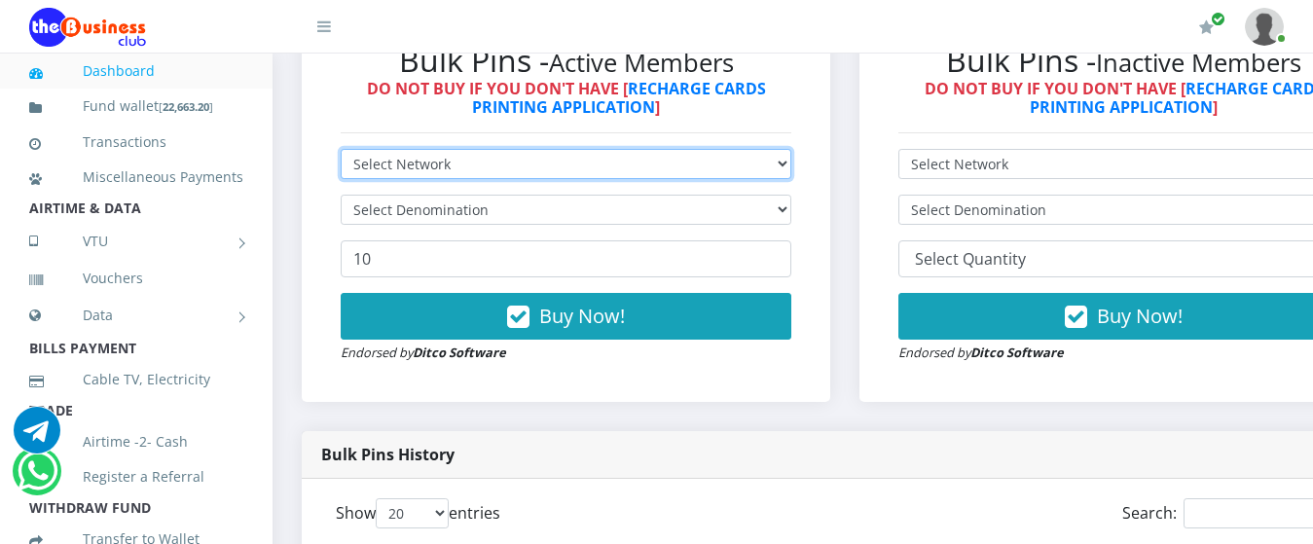
click at [758, 149] on select "Select Network MTN Globacom 9Mobile Airtel" at bounding box center [566, 164] width 451 height 30
select select "MTN"
click at [341, 149] on select "Select Network MTN Globacom 9Mobile Airtel" at bounding box center [566, 164] width 451 height 30
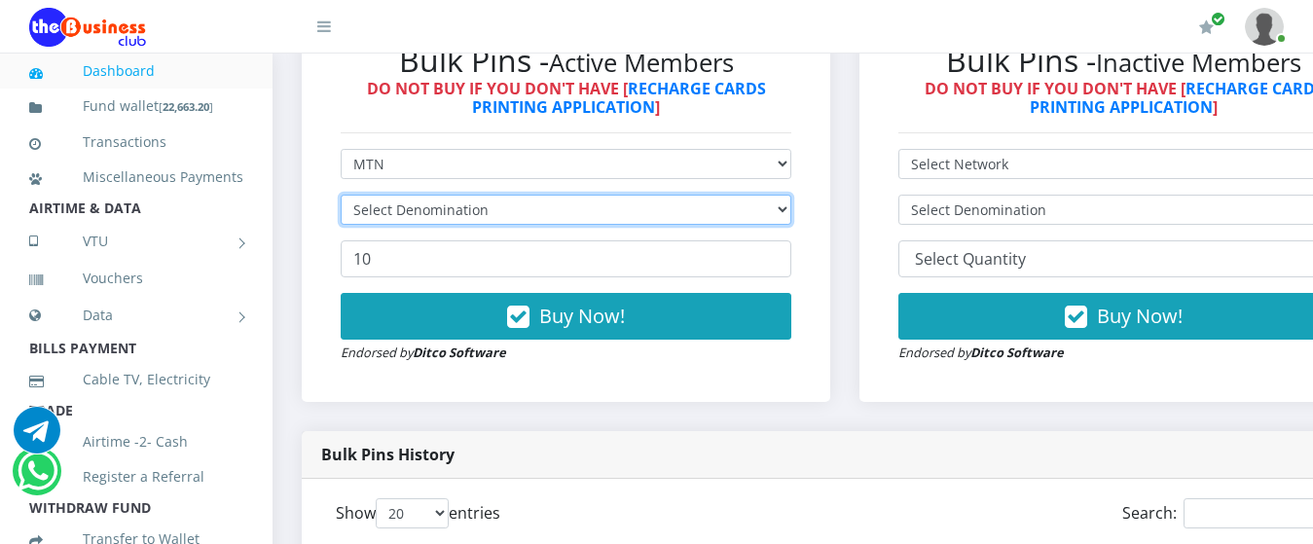
click at [716, 195] on select "Select Denomination" at bounding box center [566, 210] width 451 height 30
click at [667, 195] on select "Select Denomination MTN NGN100 - ₦96.94 MTN NGN200 - ₦193.88 MTN NGN400 - ₦387.…" at bounding box center [566, 210] width 451 height 30
select select "484.7-500"
click at [341, 195] on select "Select Denomination MTN NGN100 - ₦96.94 MTN NGN200 - ₦193.88 MTN NGN400 - ₦387.…" at bounding box center [566, 210] width 451 height 30
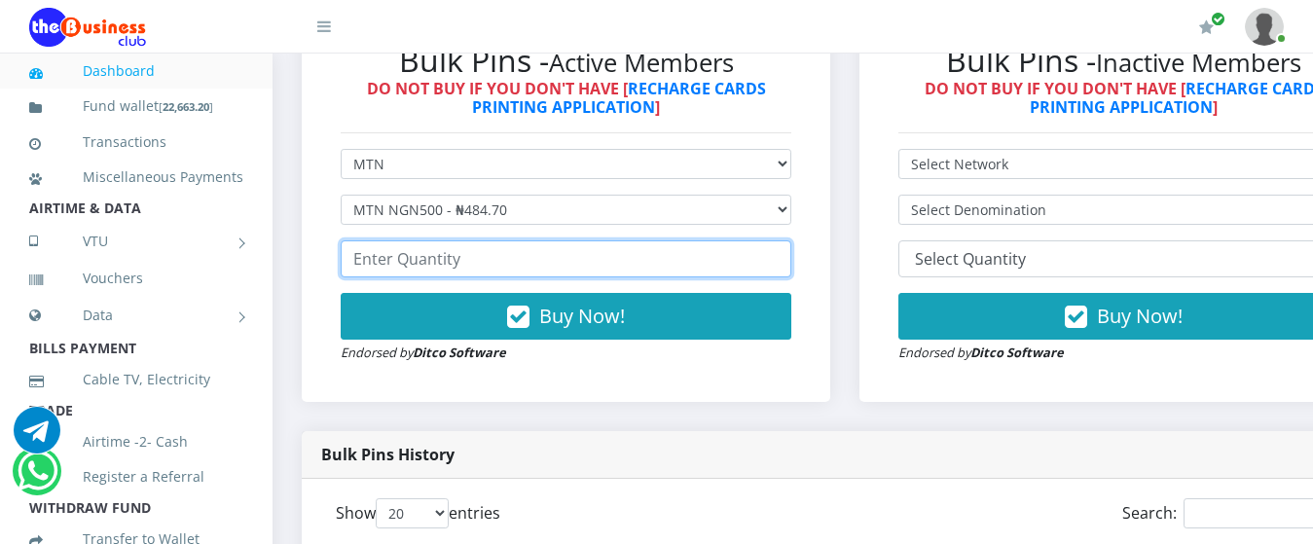
click at [616, 254] on input "number" at bounding box center [566, 258] width 451 height 37
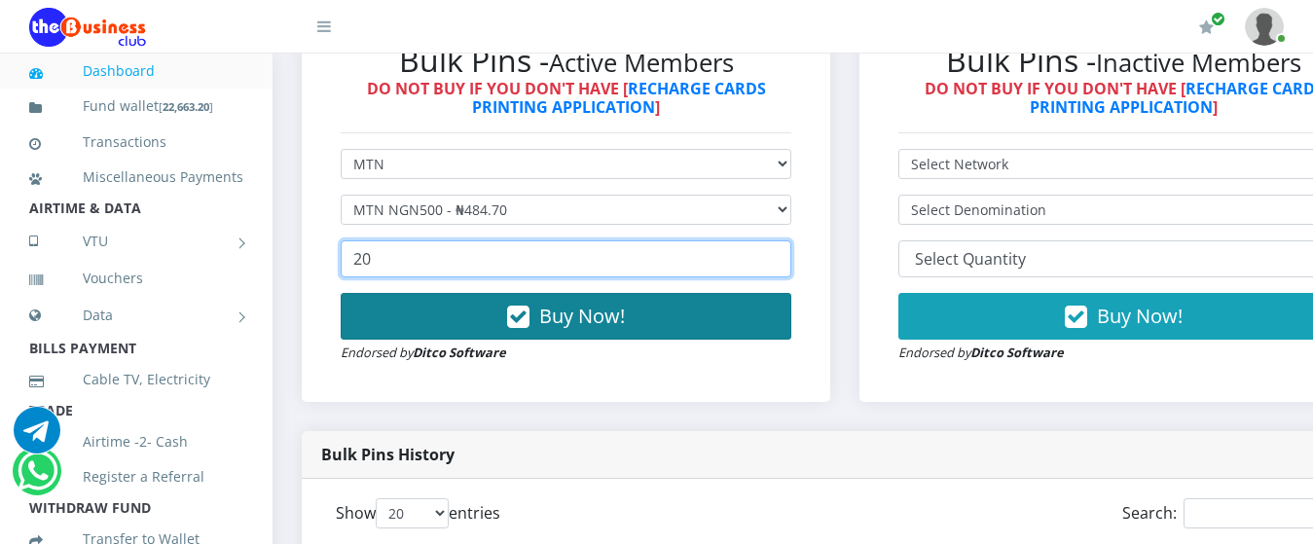
type input "20"
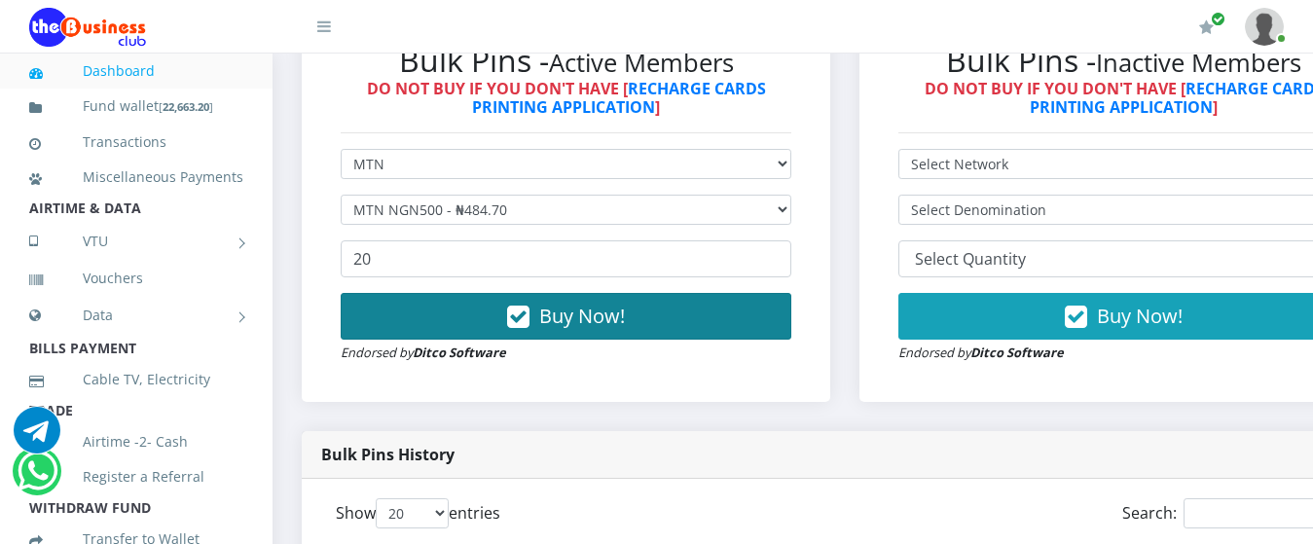
click at [597, 303] on span "Buy Now!" at bounding box center [582, 316] width 86 height 26
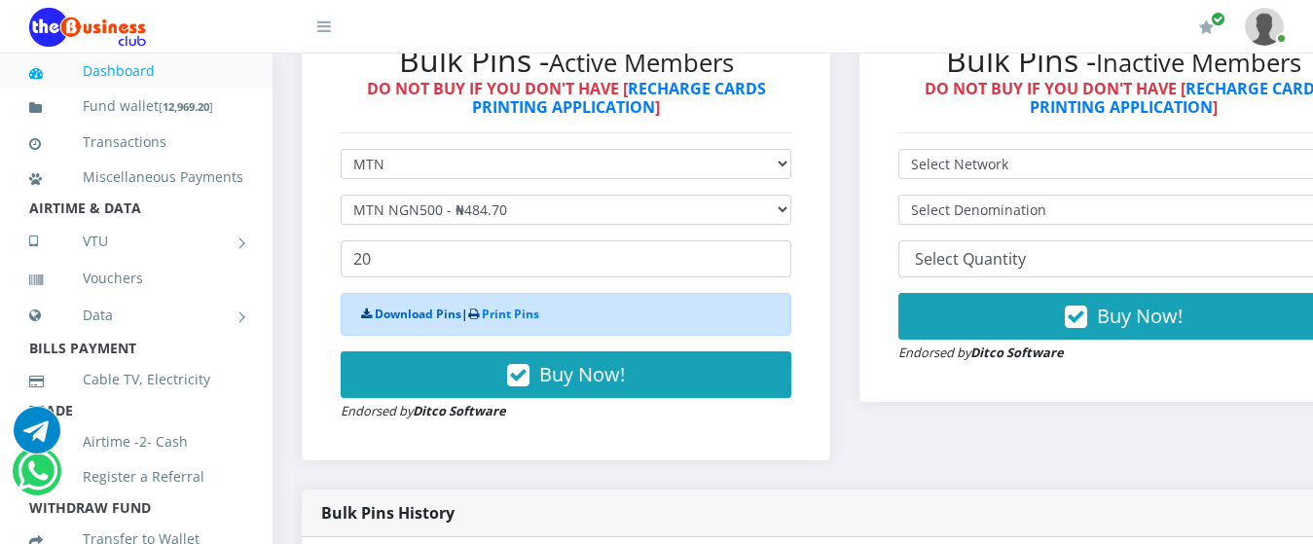
click at [407, 306] on link "Download Pins" at bounding box center [418, 314] width 87 height 17
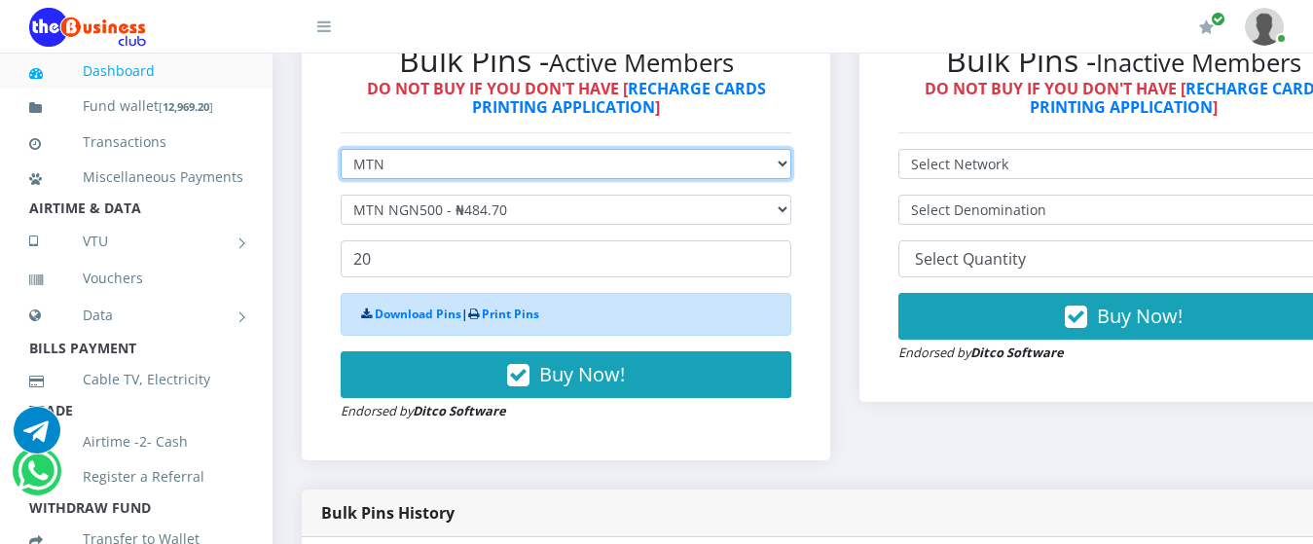
click at [543, 149] on select "Select Network MTN Globacom 9Mobile Airtel" at bounding box center [566, 164] width 451 height 30
select select "Airtel"
click at [341, 149] on select "Select Network MTN Globacom 9Mobile Airtel" at bounding box center [566, 164] width 451 height 30
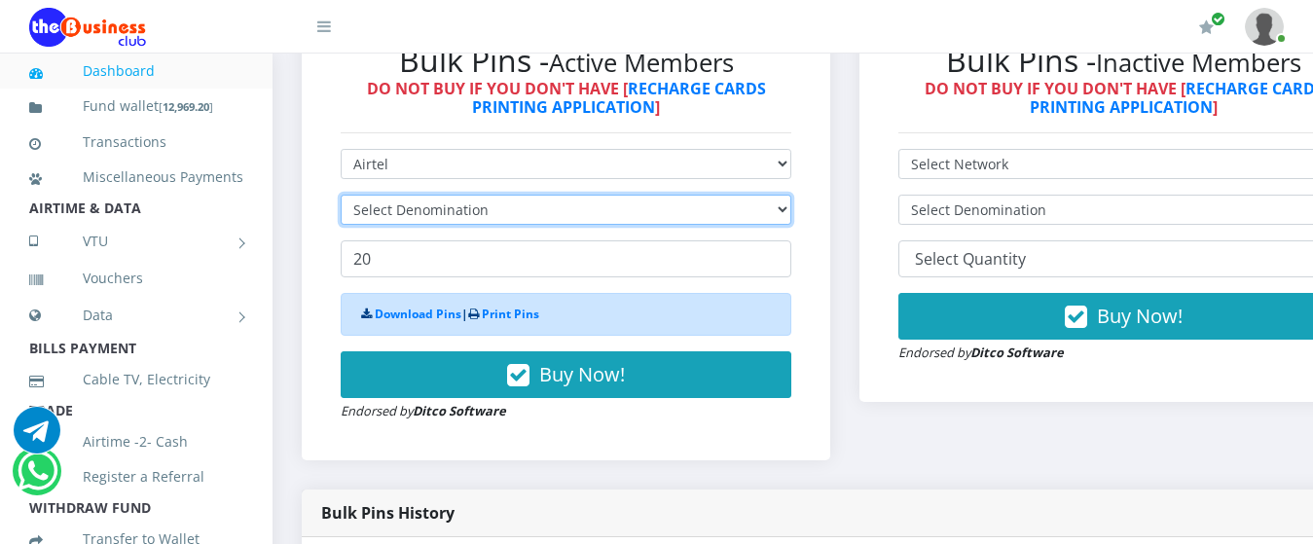
click at [521, 195] on select "Select Denomination" at bounding box center [566, 210] width 451 height 30
click at [520, 199] on select "Select Denomination Airtel NGN100 - ₦96.36 Airtel NGN200 - ₦192.72 Airtel NGN50…" at bounding box center [566, 210] width 451 height 30
select select "481.8-500"
click at [341, 195] on select "Select Denomination Airtel NGN100 - ₦96.36 Airtel NGN200 - ₦192.72 Airtel NGN50…" at bounding box center [566, 210] width 451 height 30
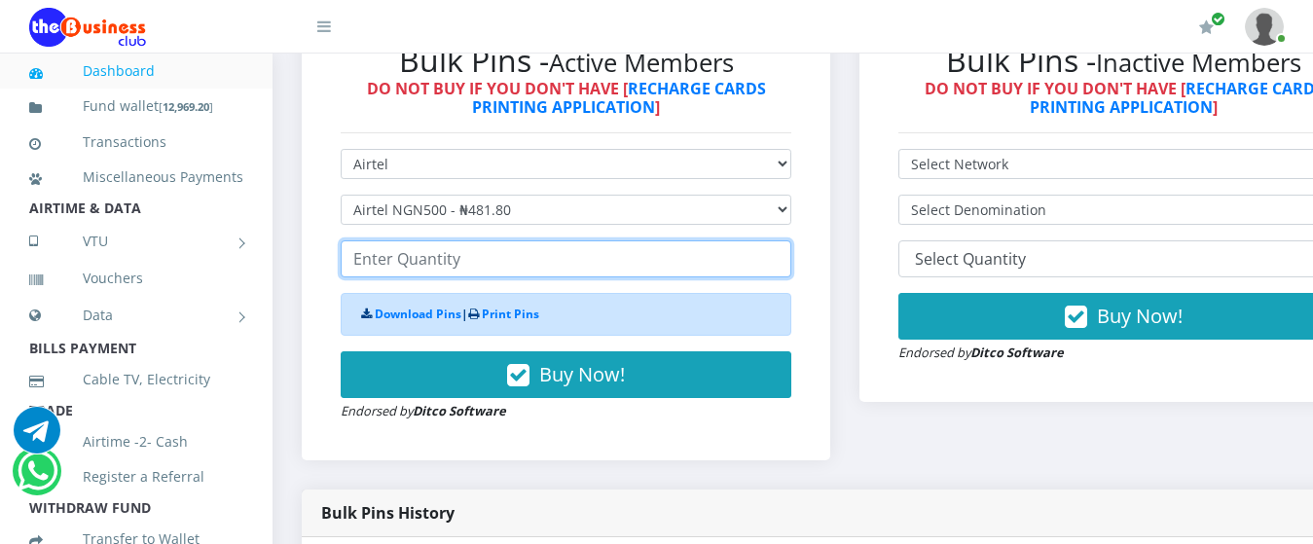
click at [510, 240] on input "number" at bounding box center [566, 258] width 451 height 37
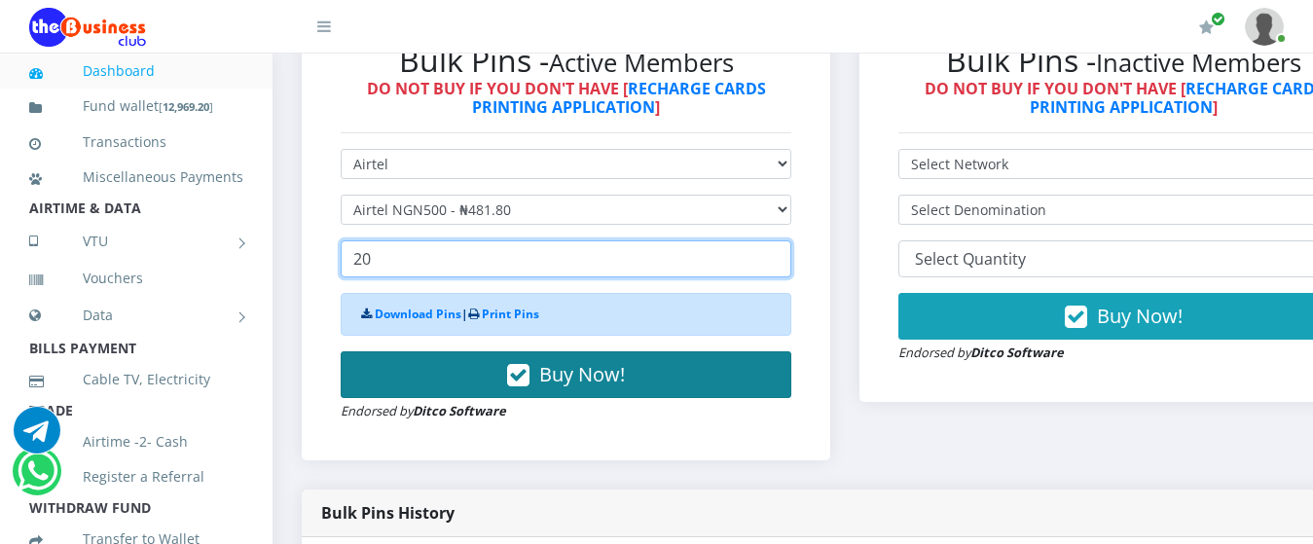
type input "20"
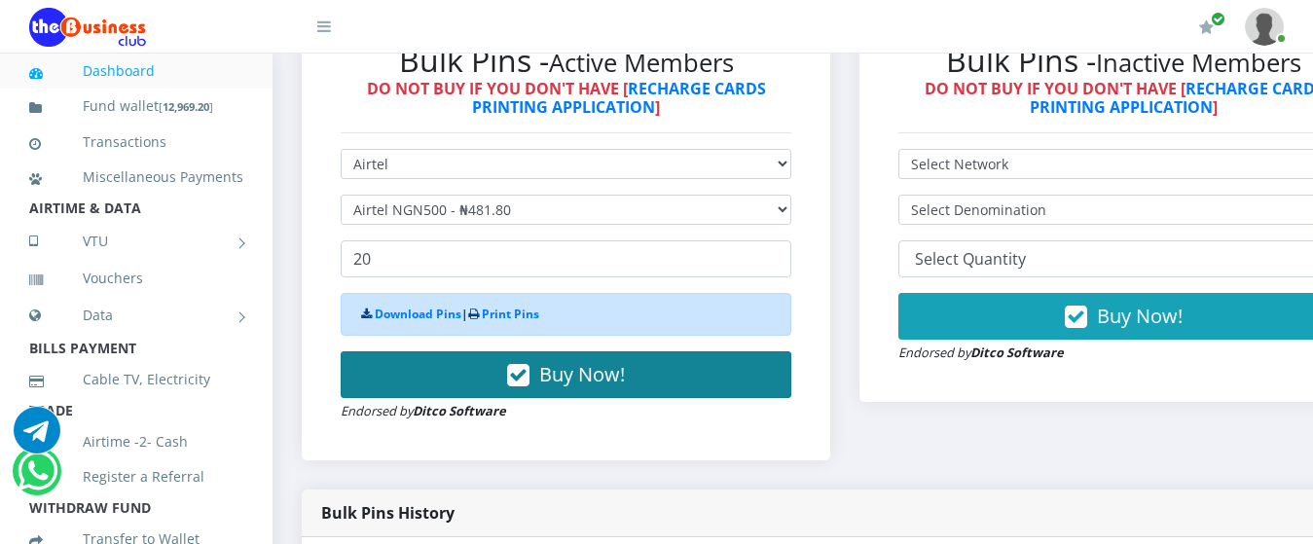
click at [517, 366] on icon "button" at bounding box center [518, 375] width 22 height 19
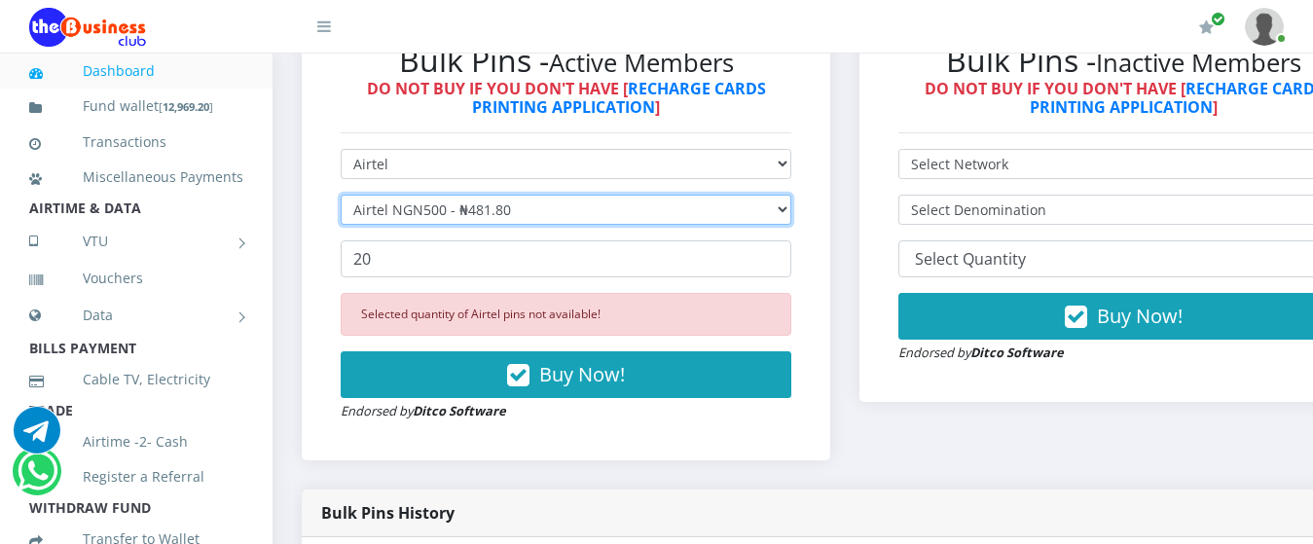
click at [489, 195] on select "Select Denomination Airtel NGN100 - ₦96.36 Airtel NGN200 - ₦192.72 Airtel NGN50…" at bounding box center [566, 210] width 451 height 30
click at [341, 195] on select "Select Denomination Airtel NGN100 - ₦96.36 Airtel NGN200 - ₦192.72 Airtel NGN50…" at bounding box center [566, 210] width 451 height 30
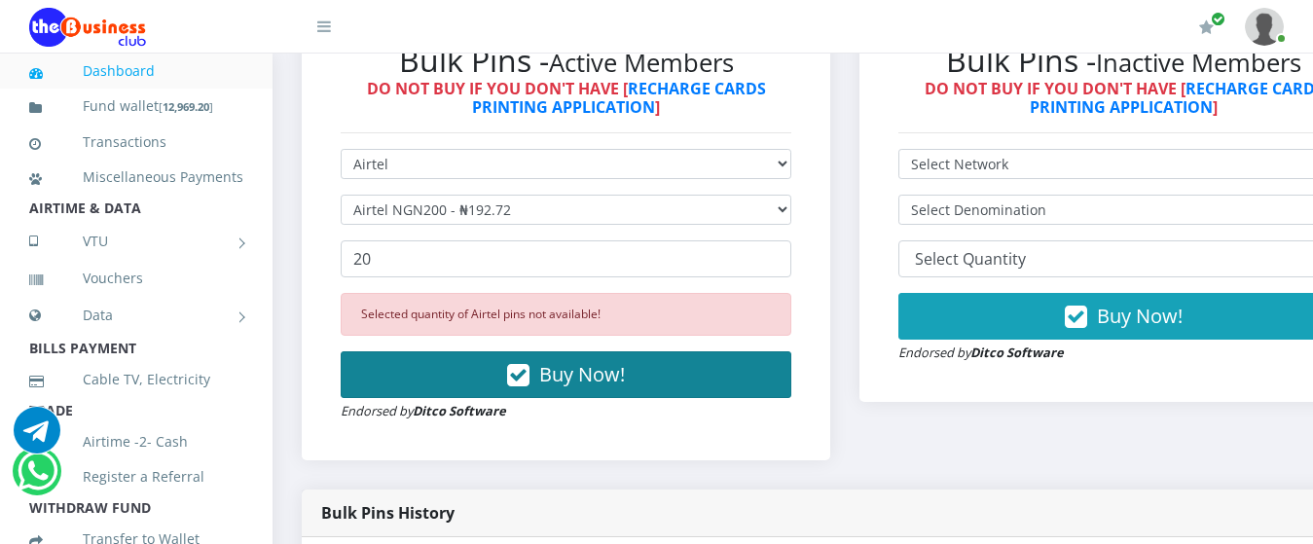
click at [524, 366] on icon "button" at bounding box center [518, 375] width 22 height 19
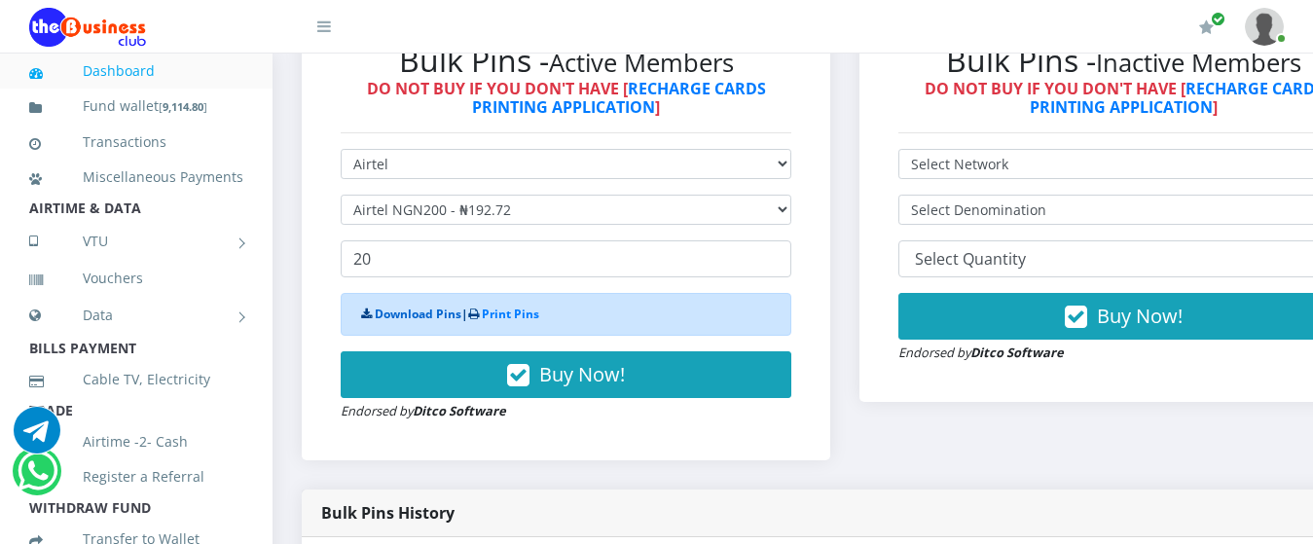
click at [401, 306] on link "Download Pins" at bounding box center [418, 314] width 87 height 17
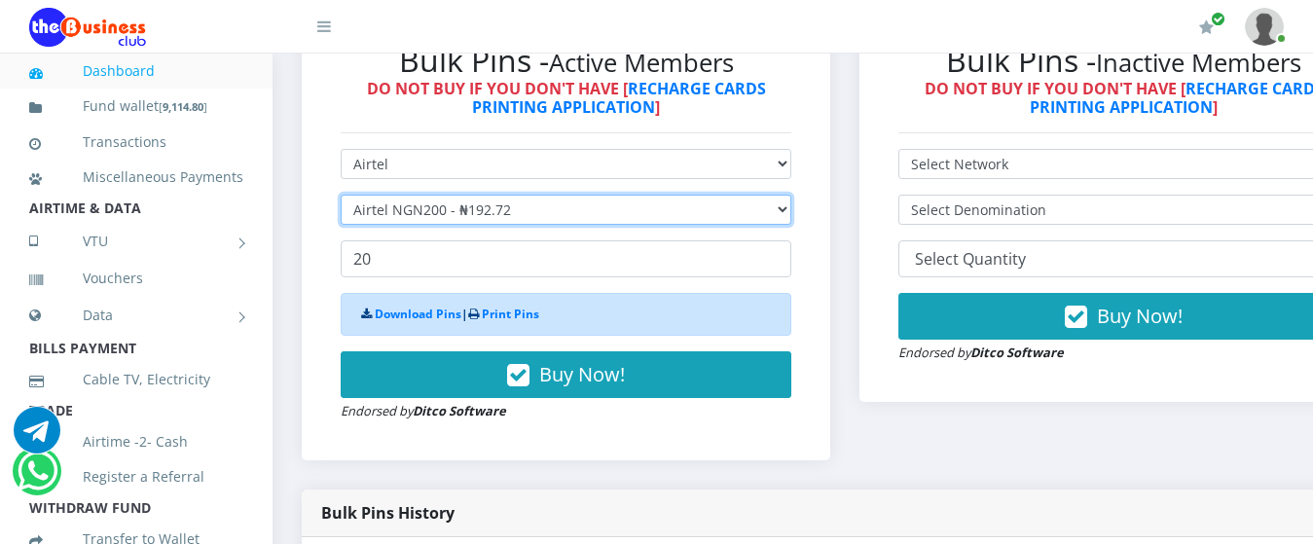
click at [479, 195] on select "Select Denomination Airtel NGN100 - ₦96.36 Airtel NGN200 - ₦192.72 Airtel NGN50…" at bounding box center [566, 210] width 451 height 30
click at [341, 195] on select "Select Denomination Airtel NGN100 - ₦96.36 Airtel NGN200 - ₦192.72 Airtel NGN50…" at bounding box center [566, 210] width 451 height 30
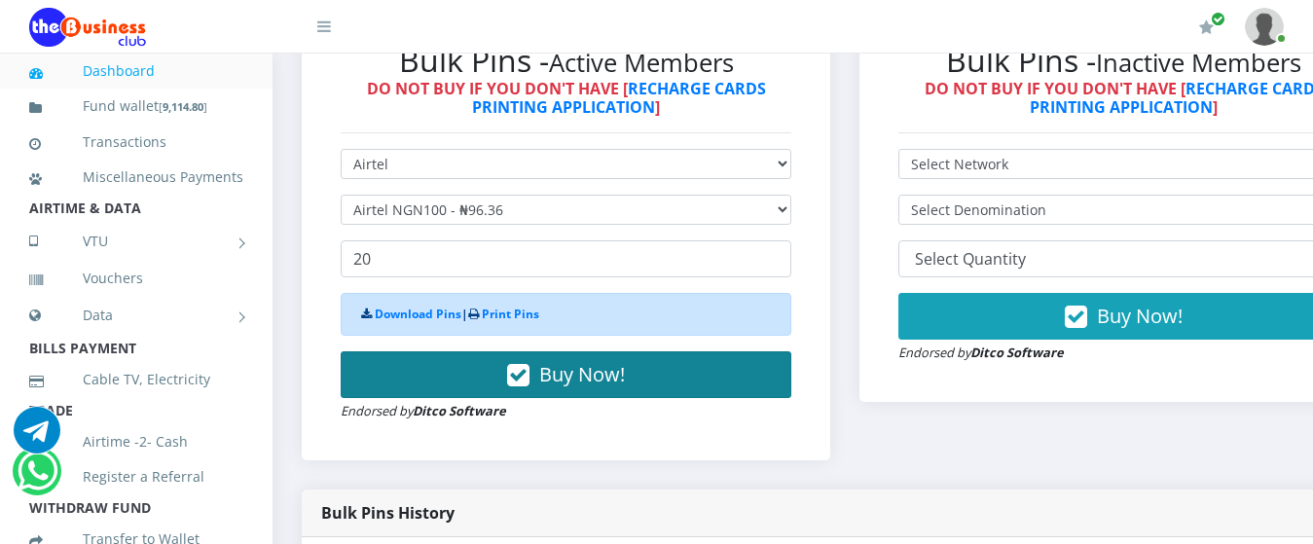
click at [494, 351] on button "Buy Now!" at bounding box center [566, 374] width 451 height 47
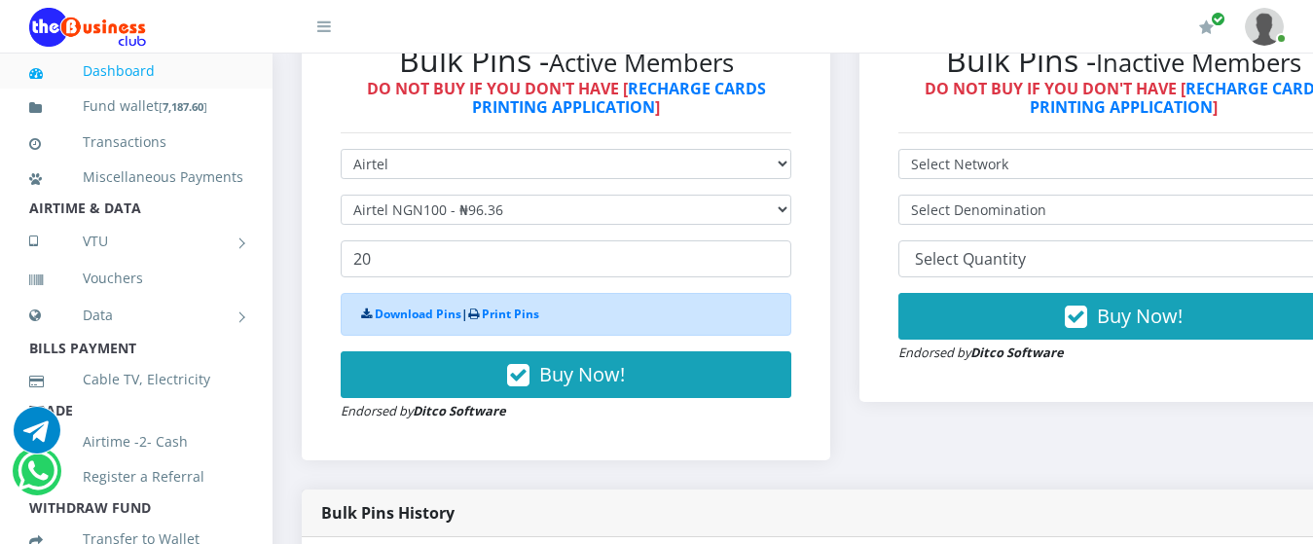
click at [414, 306] on div "Download Pins | Print Pins" at bounding box center [566, 314] width 451 height 43
click at [392, 306] on link "Download Pins" at bounding box center [418, 314] width 87 height 17
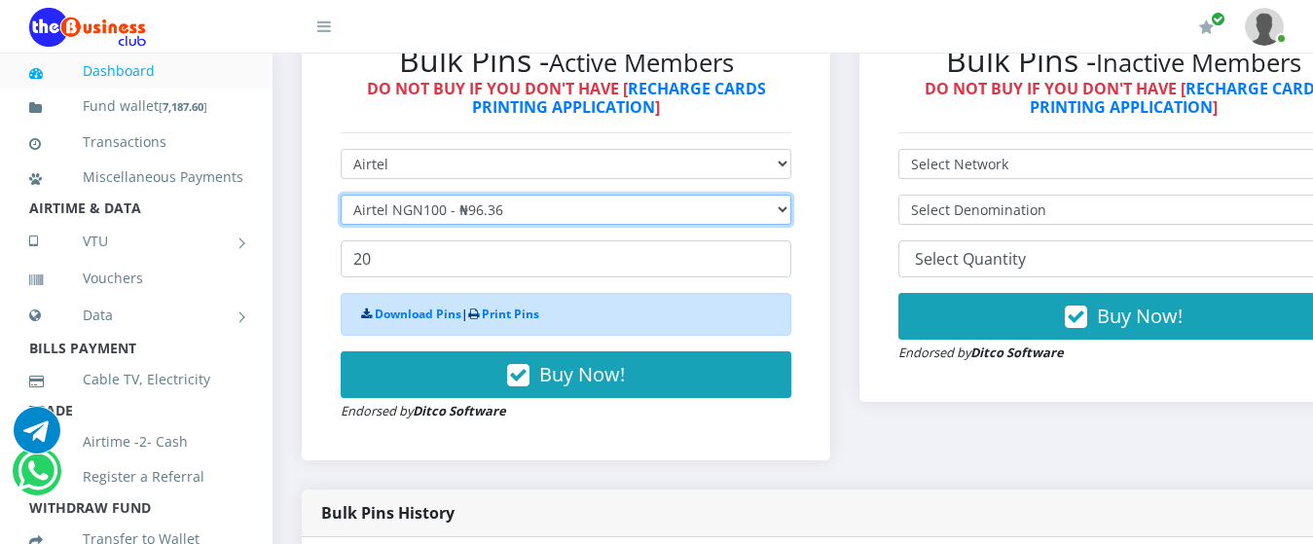
click at [479, 195] on select "Select Denomination Airtel NGN100 - ₦96.36 Airtel NGN200 - ₦192.72 Airtel NGN50…" at bounding box center [566, 210] width 451 height 30
select select "481.8-500"
click at [341, 195] on select "Select Denomination Airtel NGN100 - ₦96.36 Airtel NGN200 - ₦192.72 Airtel NGN50…" at bounding box center [566, 210] width 451 height 30
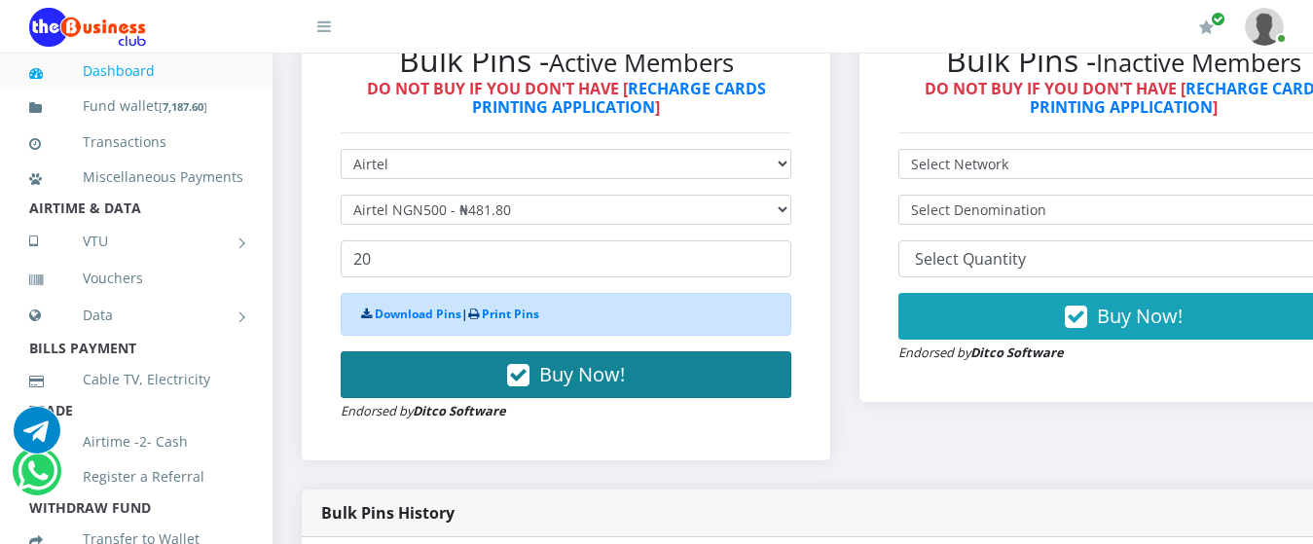
click at [464, 351] on button "Buy Now!" at bounding box center [566, 374] width 451 height 47
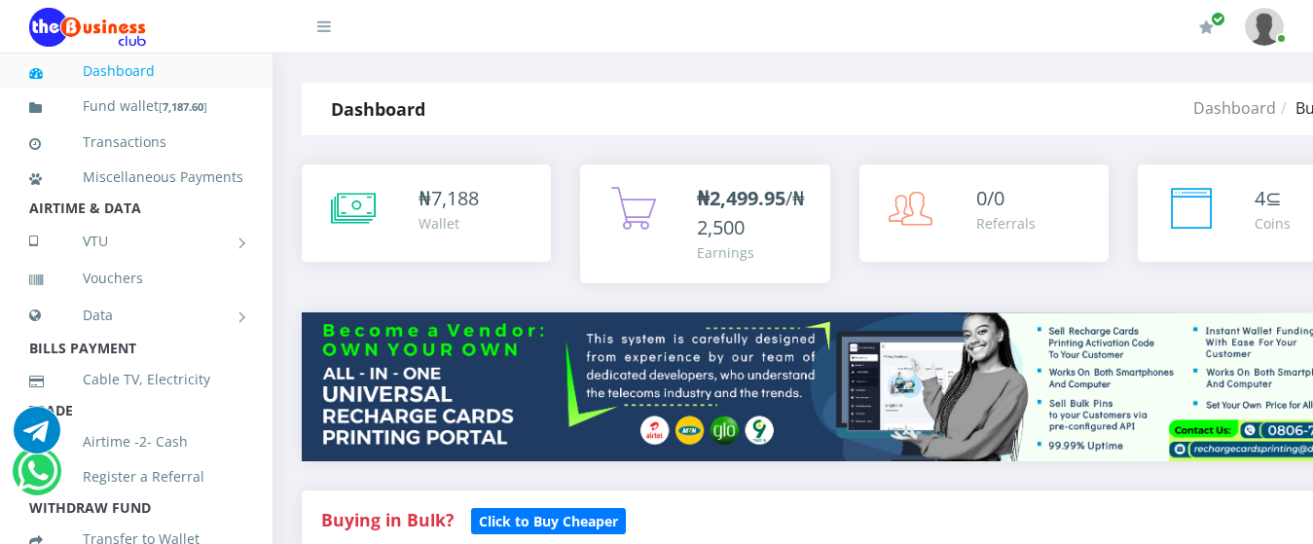
scroll to position [625, 0]
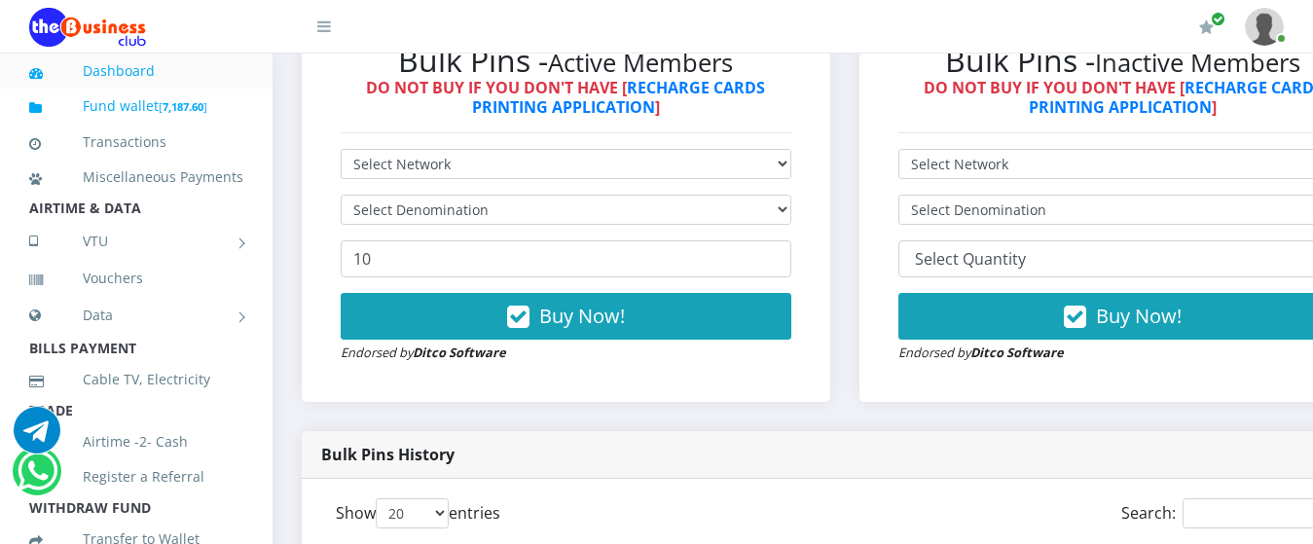
click at [145, 100] on link "Fund wallet [ 7,187.60 ]" at bounding box center [136, 107] width 214 height 46
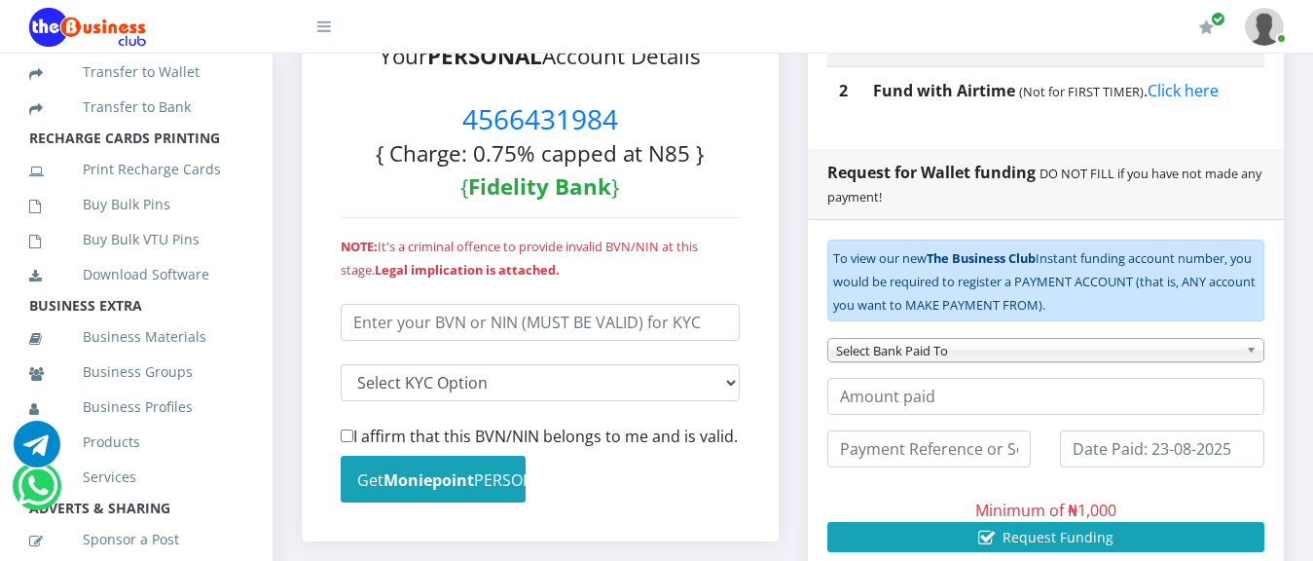
scroll to position [507, 0]
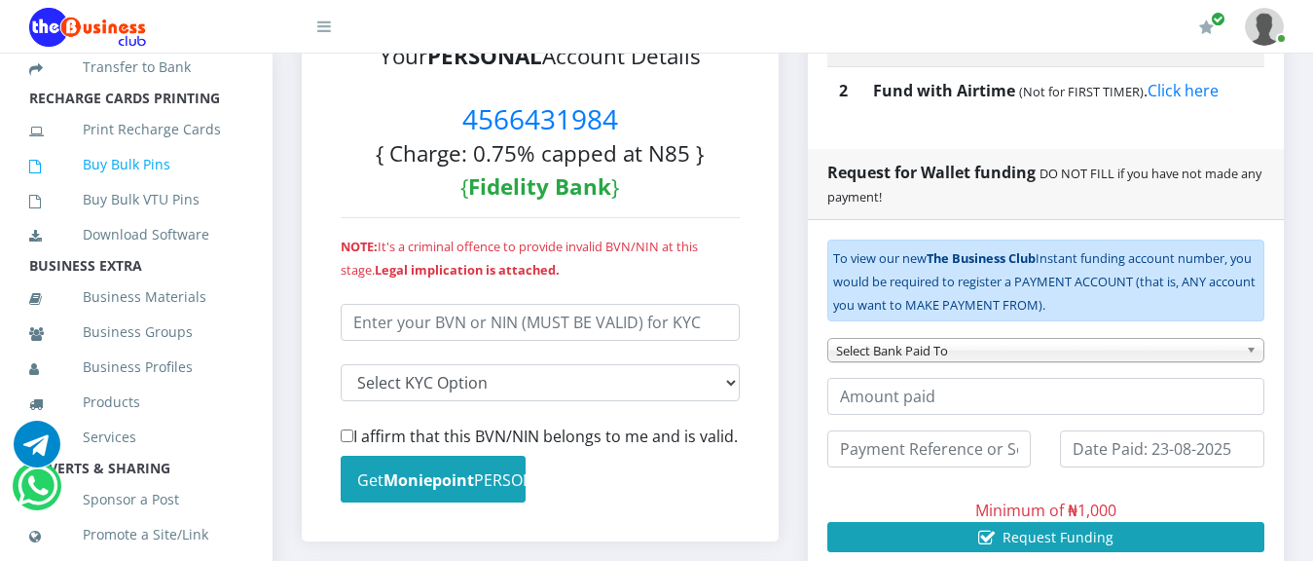
click at [117, 187] on link "Buy Bulk Pins" at bounding box center [136, 164] width 214 height 45
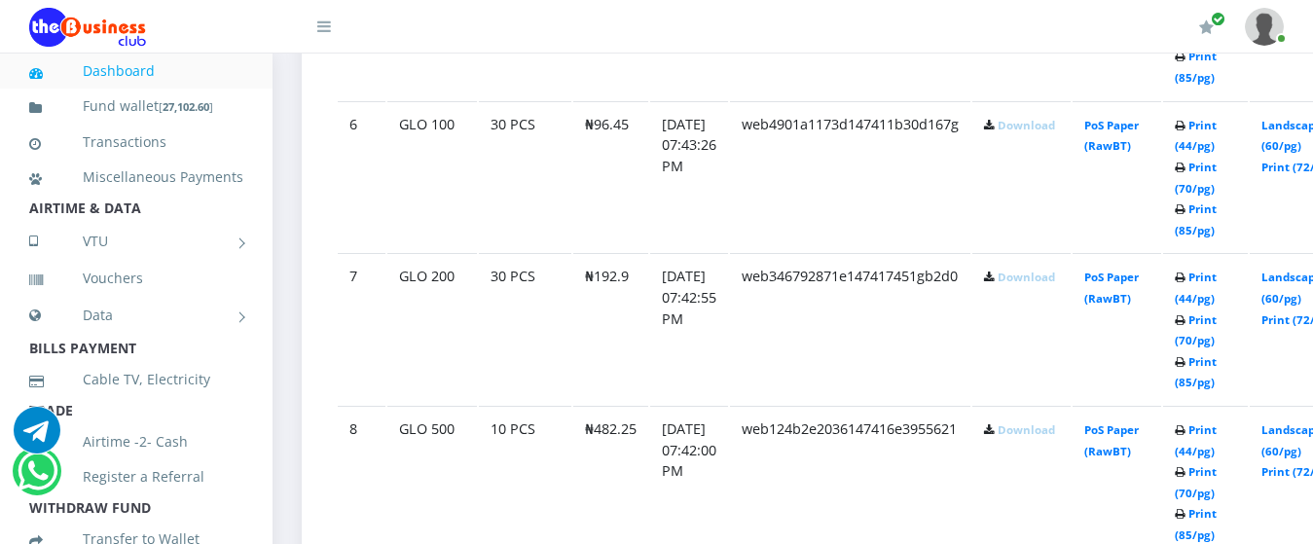
scroll to position [1875, 0]
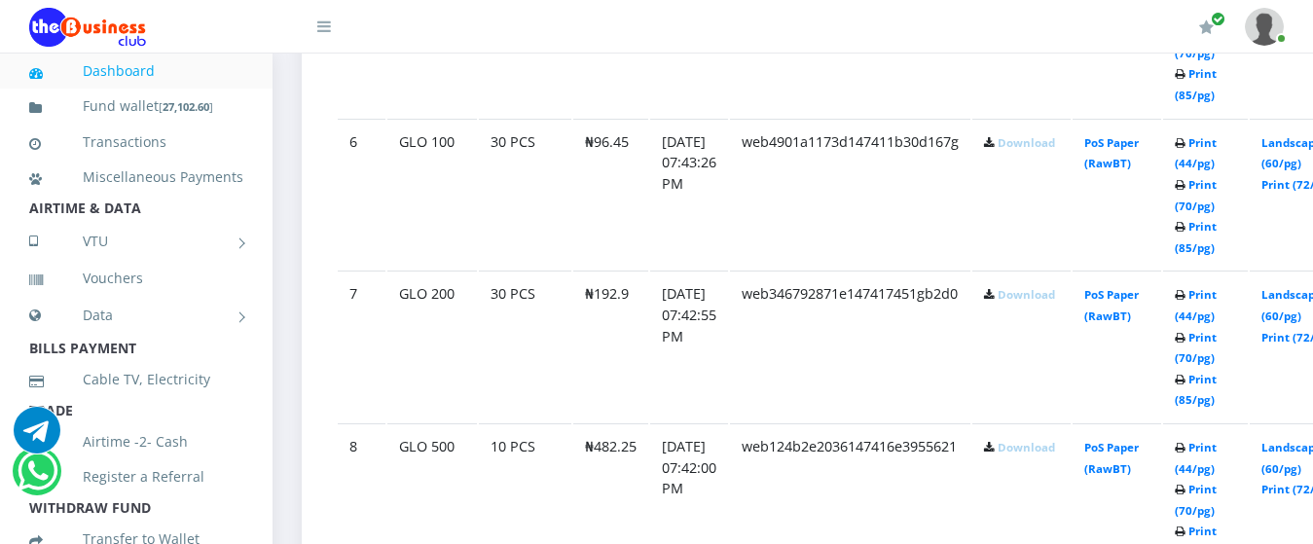
click at [1039, 440] on link "Download" at bounding box center [1026, 447] width 57 height 15
click at [1041, 287] on link "Download" at bounding box center [1026, 294] width 57 height 15
click at [1040, 135] on link "Download" at bounding box center [1026, 142] width 57 height 15
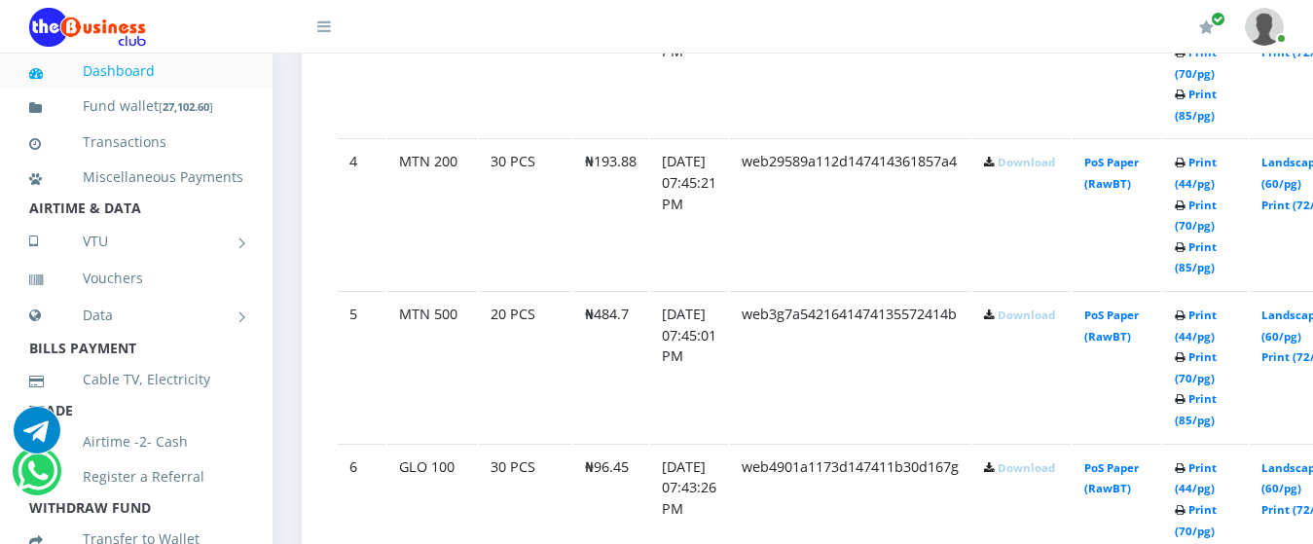
scroll to position [1524, 0]
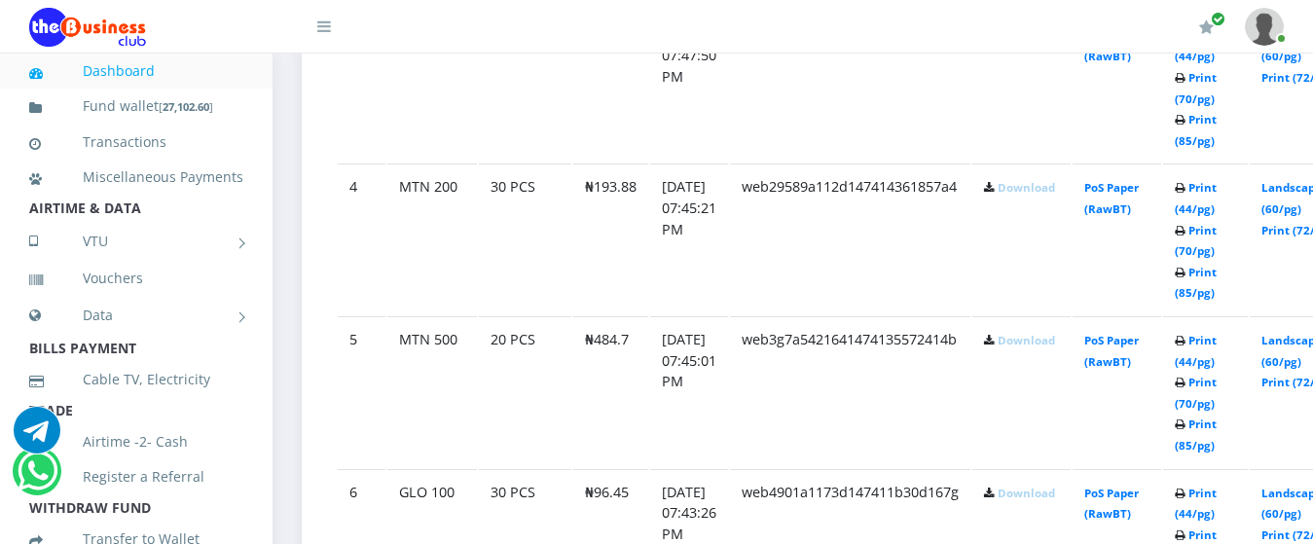
click at [1036, 333] on link "Download" at bounding box center [1026, 340] width 57 height 15
click at [1048, 180] on link "Download" at bounding box center [1026, 187] width 57 height 15
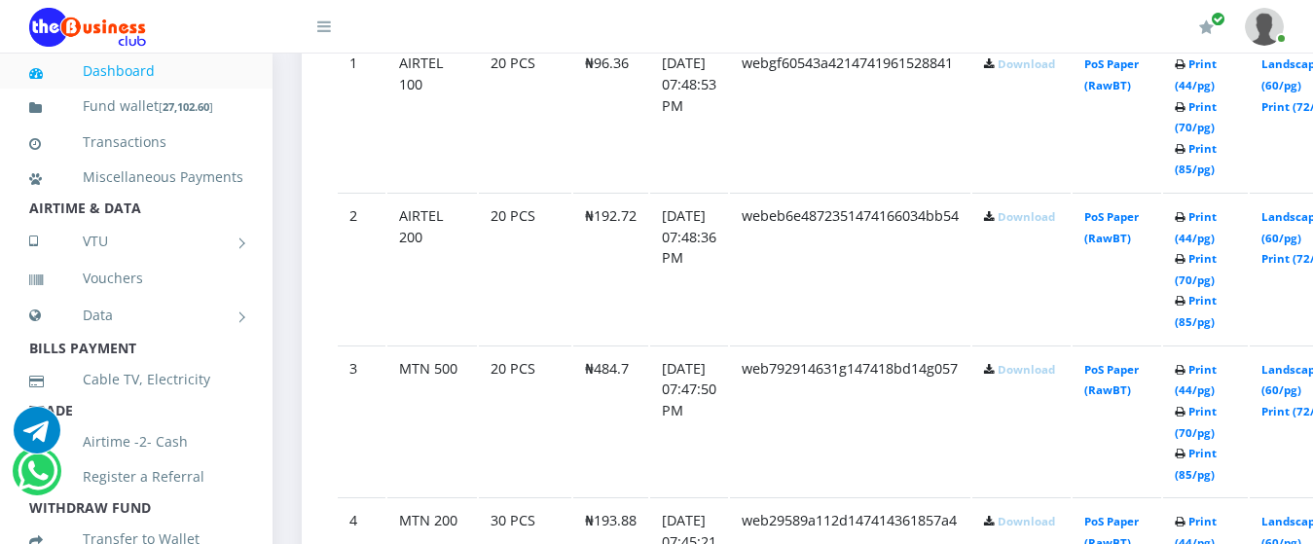
scroll to position [1173, 0]
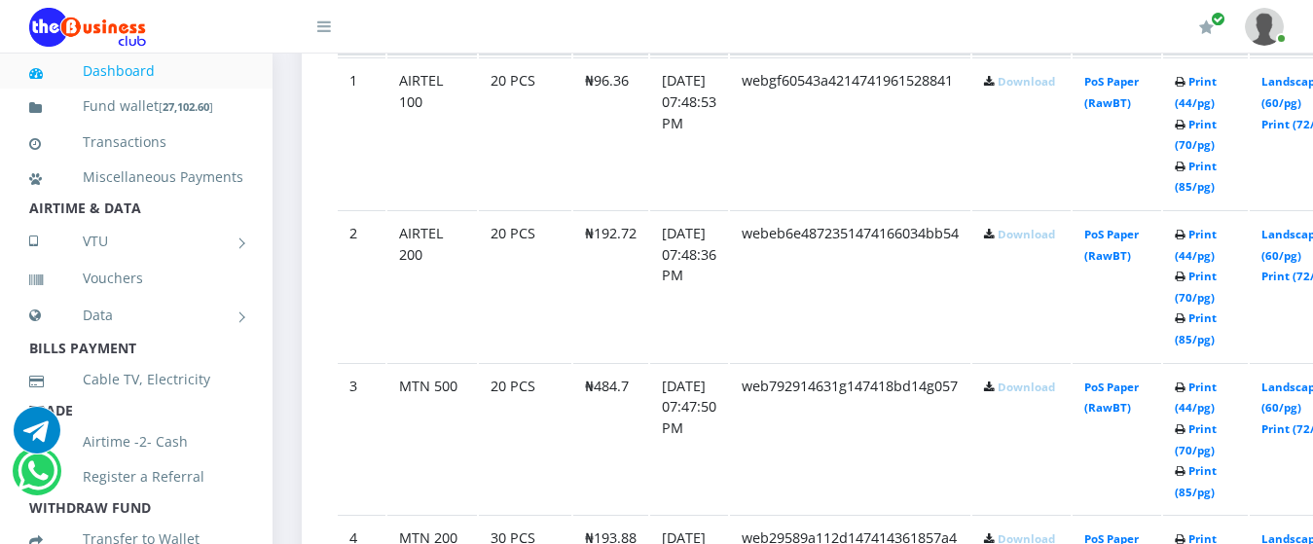
click at [1030, 89] on b "Download" at bounding box center [1019, 81] width 71 height 15
click at [1043, 380] on link "Download" at bounding box center [1026, 387] width 57 height 15
click at [1035, 227] on link "Download" at bounding box center [1026, 234] width 57 height 15
click at [1039, 74] on link "Download" at bounding box center [1026, 81] width 57 height 15
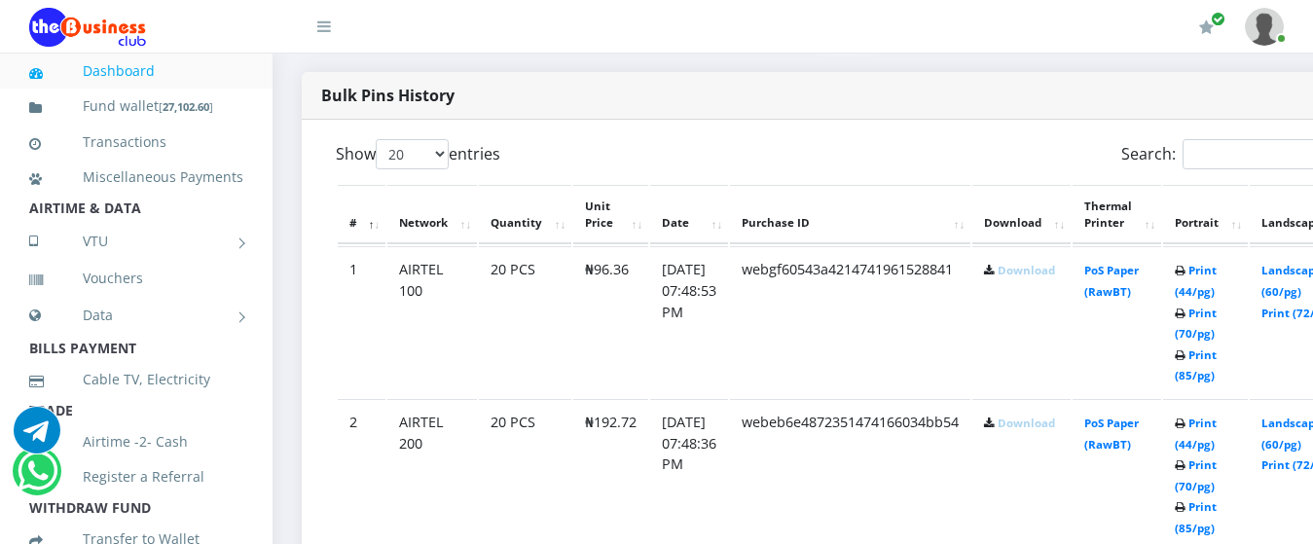
scroll to position [968, 0]
